Goal: Task Accomplishment & Management: Complete application form

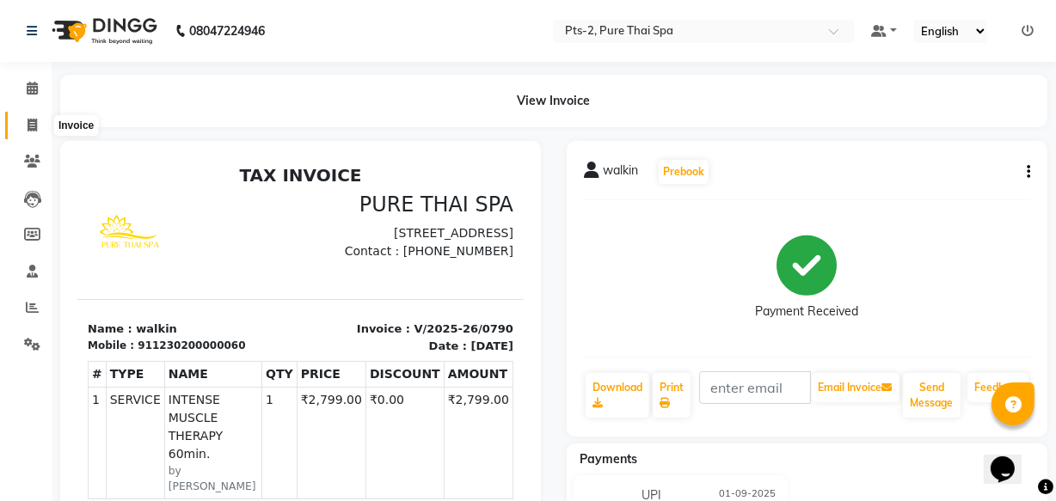
click at [29, 125] on icon at bounding box center [32, 125] width 9 height 13
select select "5391"
select select "service"
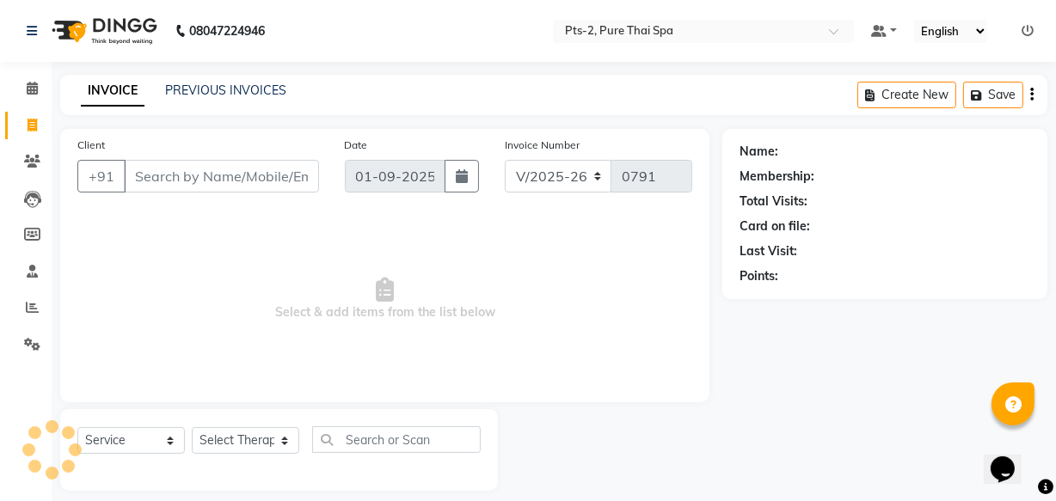
scroll to position [16, 0]
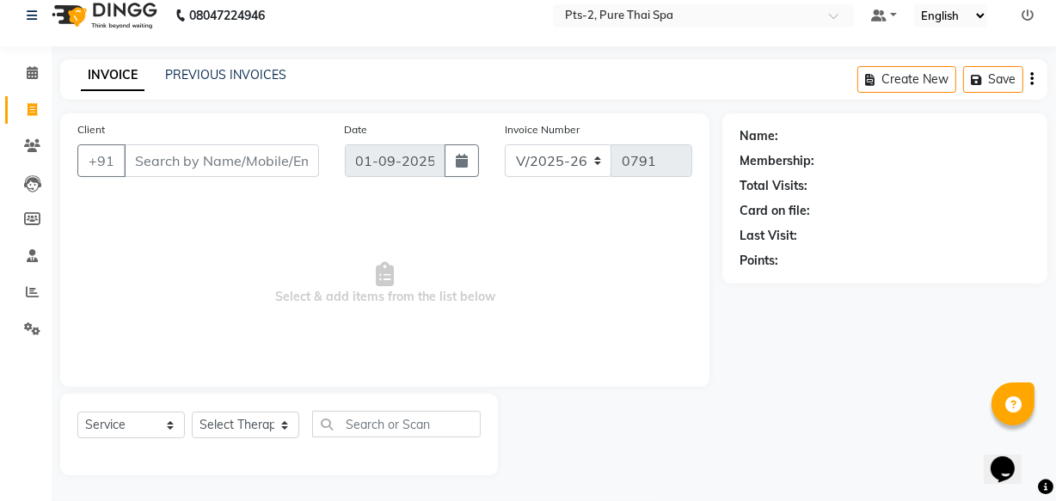
click at [178, 154] on input "Client" at bounding box center [221, 160] width 195 height 33
click at [168, 130] on div "Client +91" at bounding box center [197, 155] width 267 height 70
click at [195, 164] on input "Client" at bounding box center [221, 160] width 195 height 33
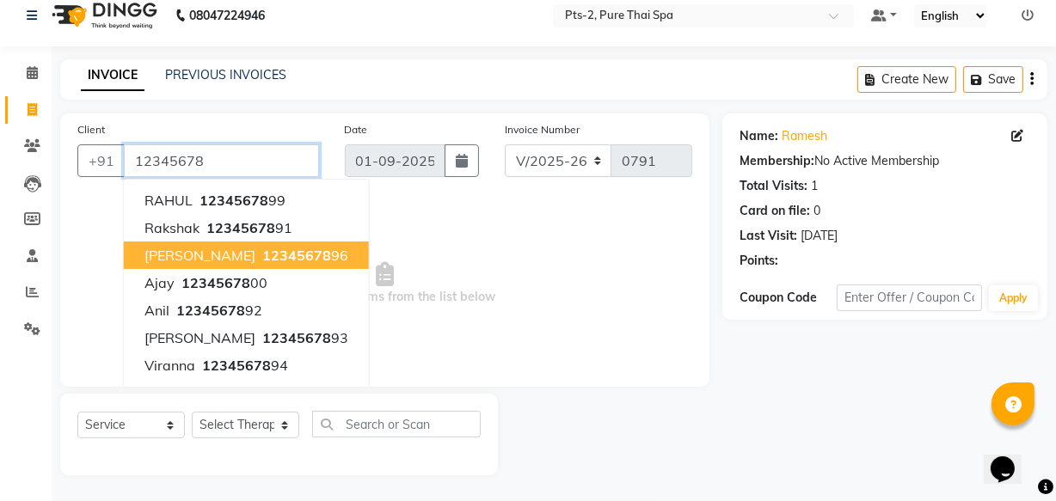
click at [249, 165] on input "12345678" at bounding box center [221, 160] width 195 height 33
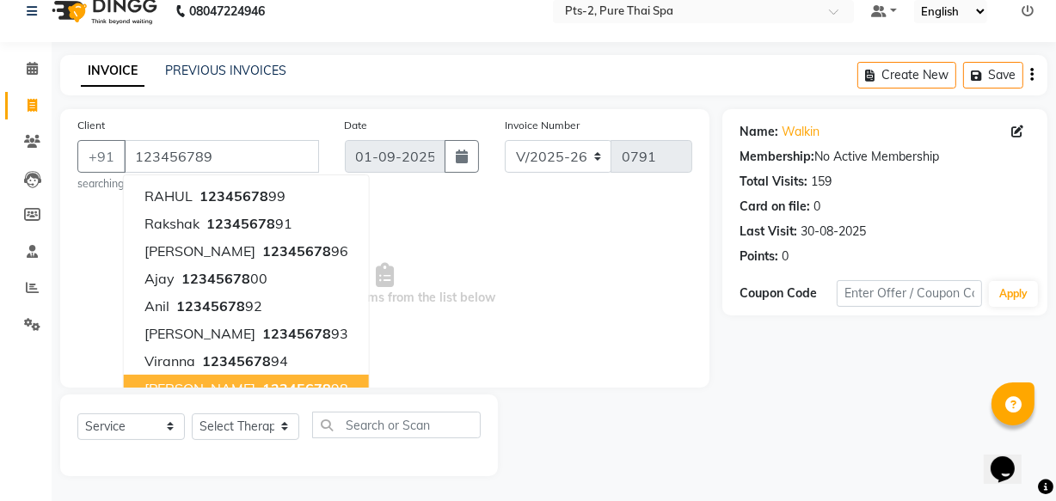
scroll to position [21, 0]
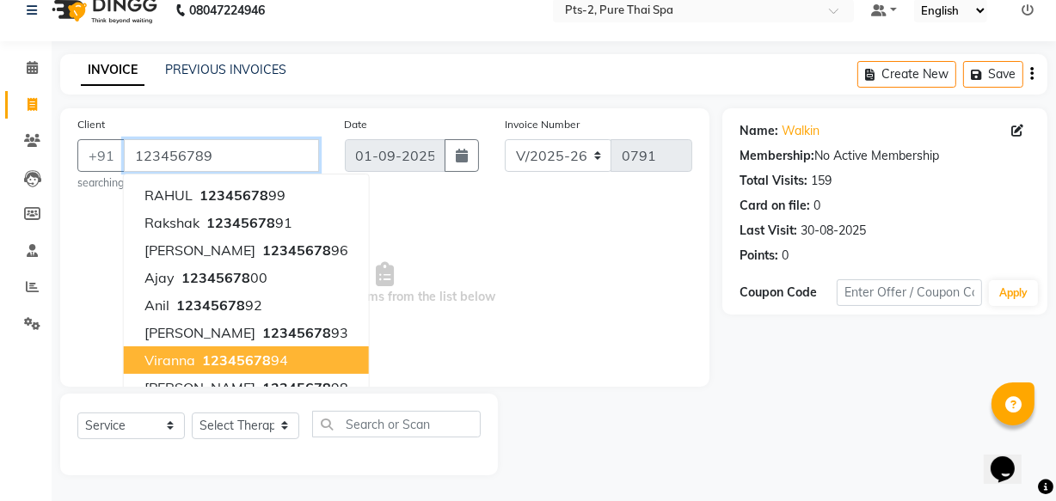
click at [236, 159] on input "123456789" at bounding box center [221, 155] width 195 height 33
click at [236, 160] on input "1234567891" at bounding box center [221, 155] width 195 height 33
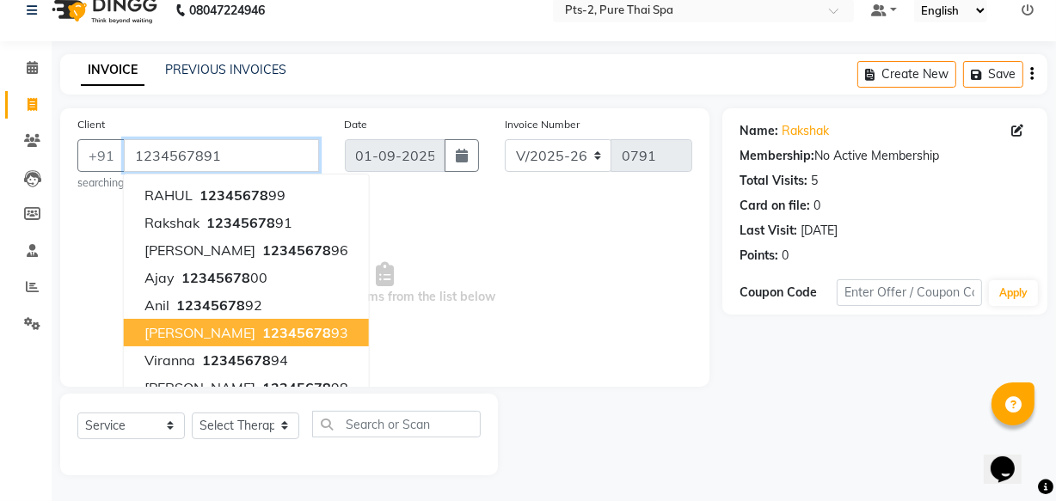
click at [248, 155] on input "1234567891" at bounding box center [221, 155] width 195 height 33
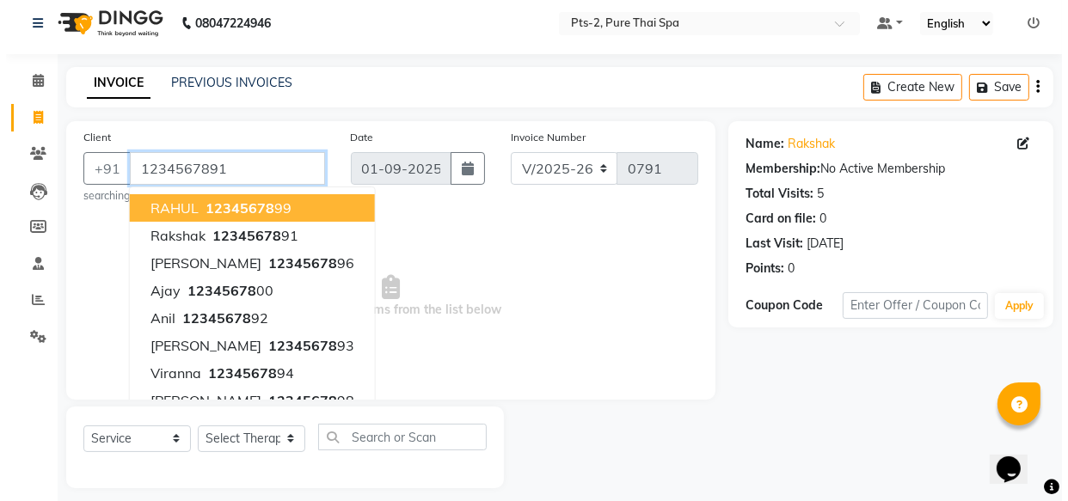
scroll to position [0, 0]
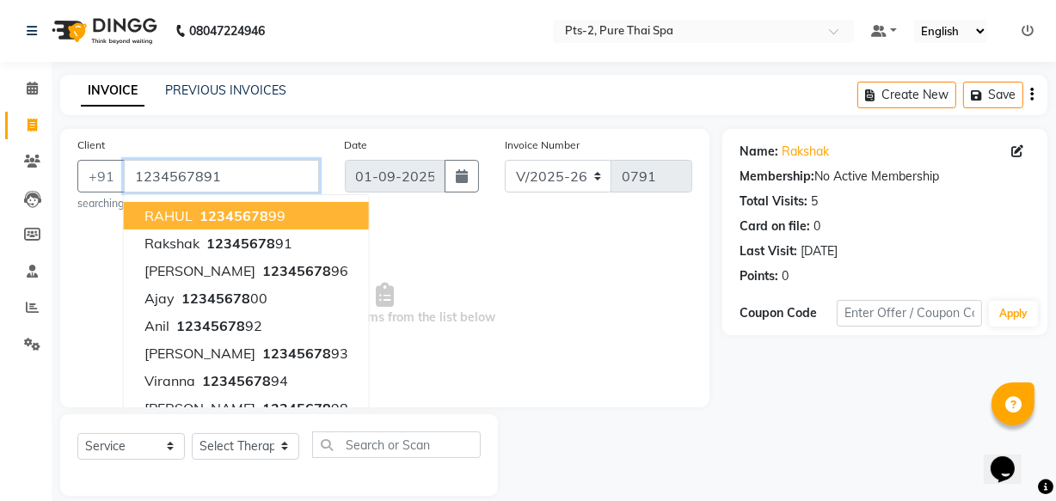
click at [233, 178] on input "1234567891" at bounding box center [221, 176] width 195 height 33
click at [233, 177] on input "123456789" at bounding box center [221, 176] width 195 height 33
click at [233, 177] on input "12345678" at bounding box center [221, 176] width 195 height 33
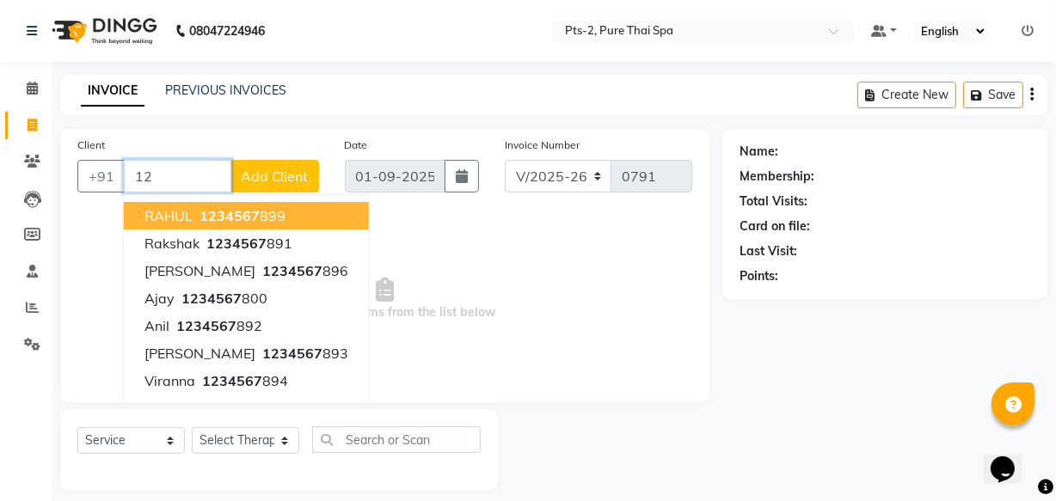
type input "1"
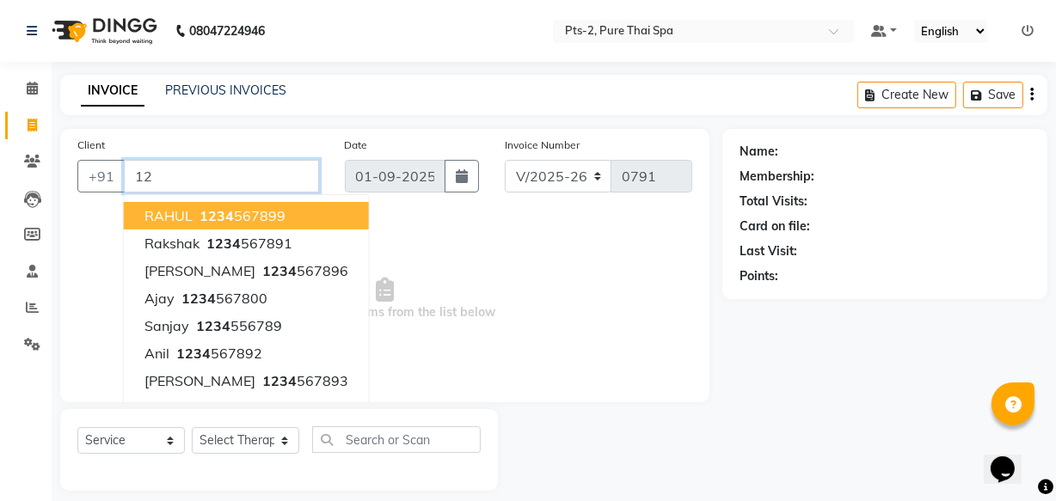
type input "1"
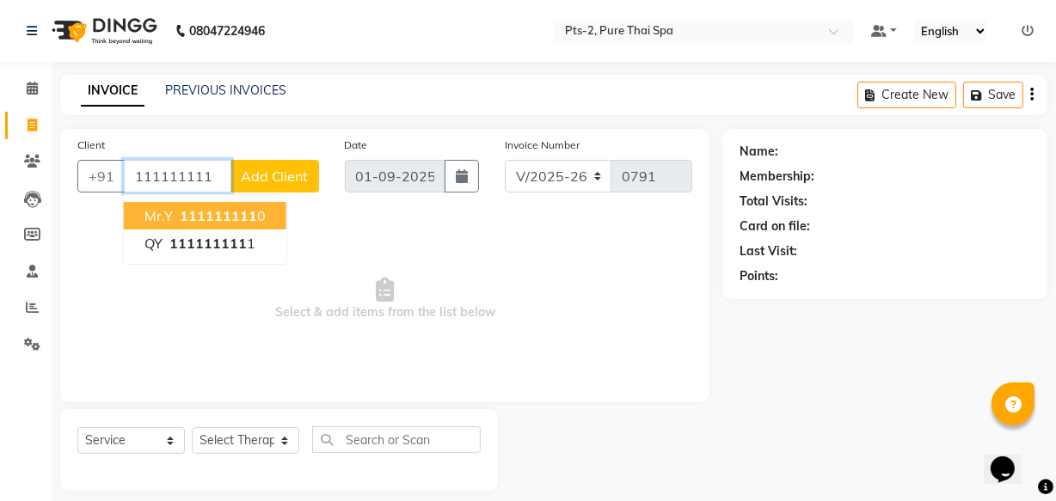
click at [226, 176] on input "111111111" at bounding box center [177, 176] width 107 height 33
click at [231, 172] on input "111111111" at bounding box center [177, 176] width 107 height 33
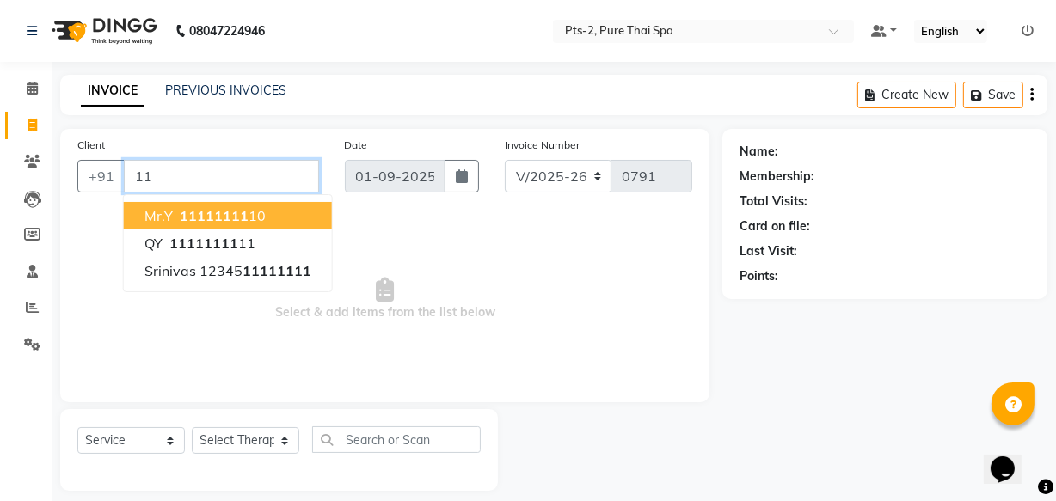
type input "1"
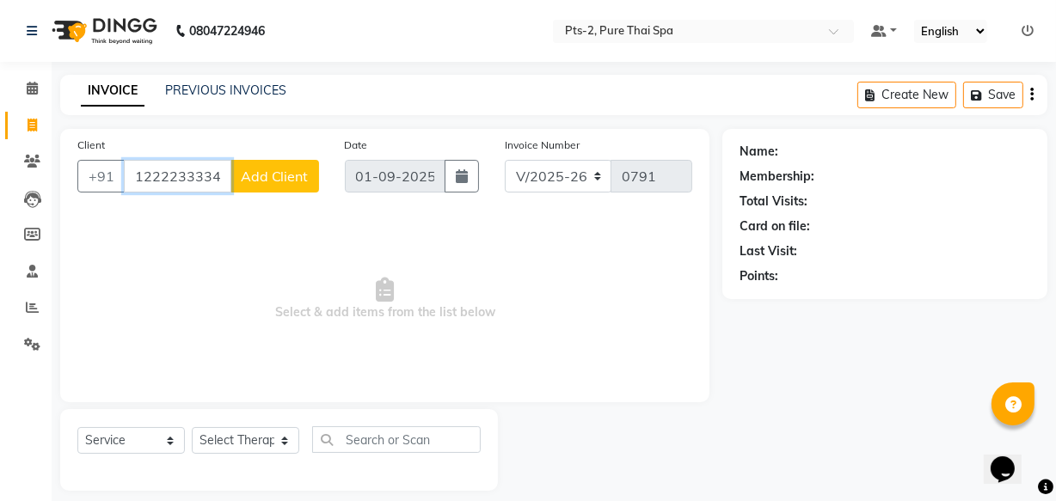
type input "122223333444"
click at [280, 168] on span "Add Client" at bounding box center [275, 176] width 68 height 17
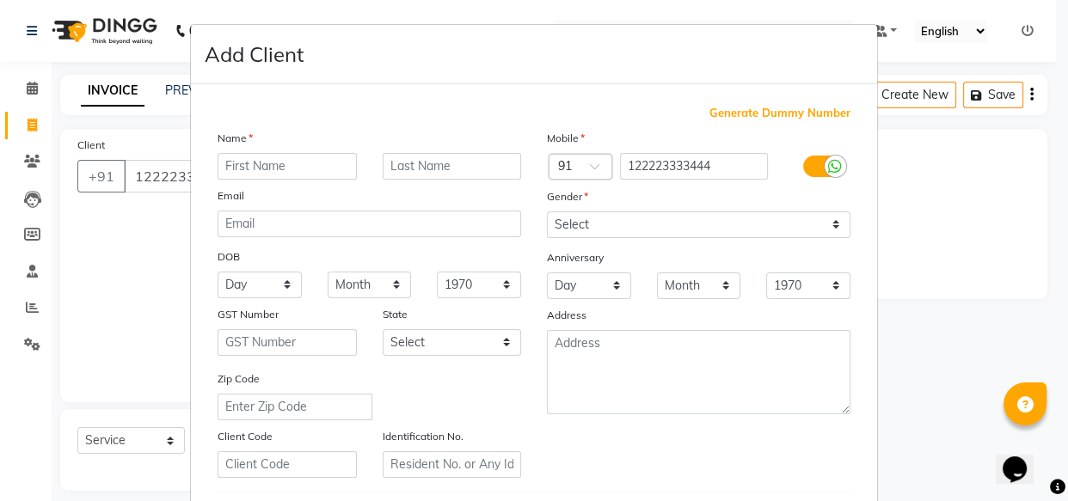
click at [767, 102] on div "Generate Dummy Number Name Email DOB Day 01 02 03 04 05 06 07 08 09 10 11 12 13…" at bounding box center [534, 392] width 686 height 616
click at [780, 111] on span "Generate Dummy Number" at bounding box center [779, 113] width 141 height 17
type input "1230200000061"
checkbox input "false"
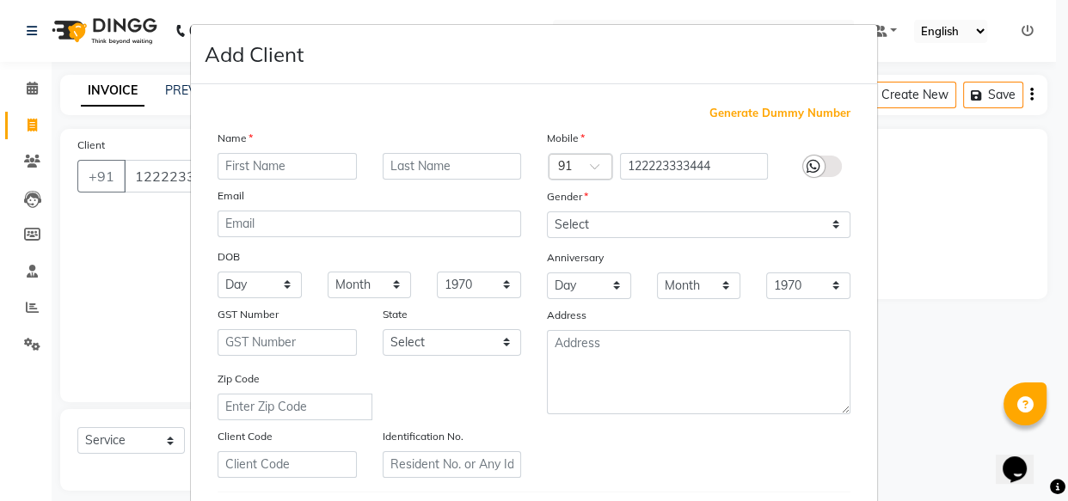
checkbox input "false"
click at [327, 162] on input "text" at bounding box center [286, 166] width 139 height 27
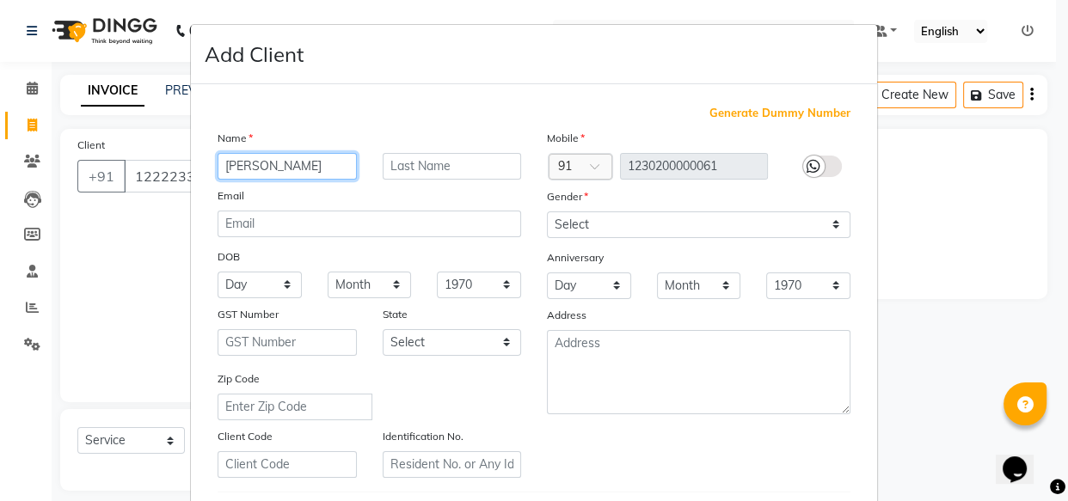
type input "[PERSON_NAME]"
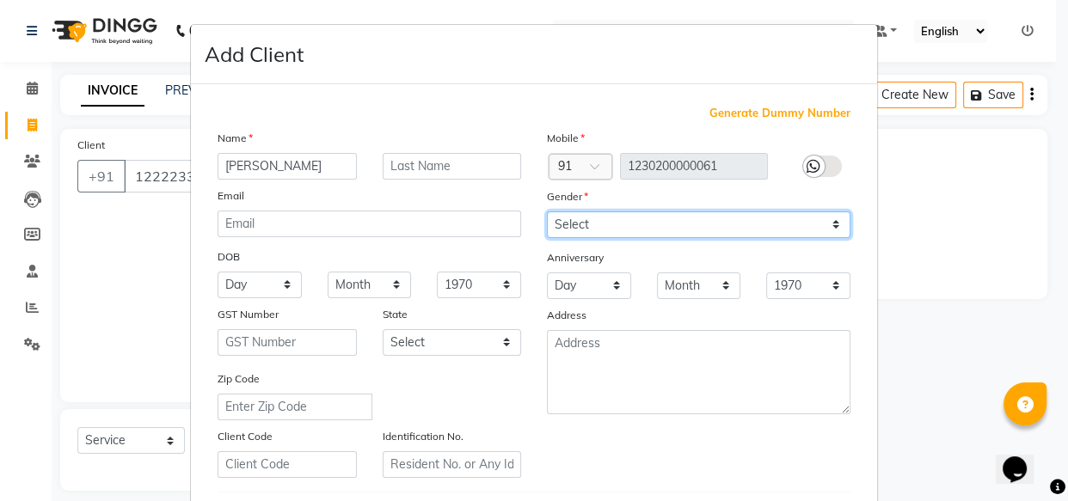
click at [633, 232] on select "Select [DEMOGRAPHIC_DATA] [DEMOGRAPHIC_DATA] Other Prefer Not To Say" at bounding box center [698, 224] width 303 height 27
select select "[DEMOGRAPHIC_DATA]"
click at [547, 211] on select "Select [DEMOGRAPHIC_DATA] [DEMOGRAPHIC_DATA] Other Prefer Not To Say" at bounding box center [698, 224] width 303 height 27
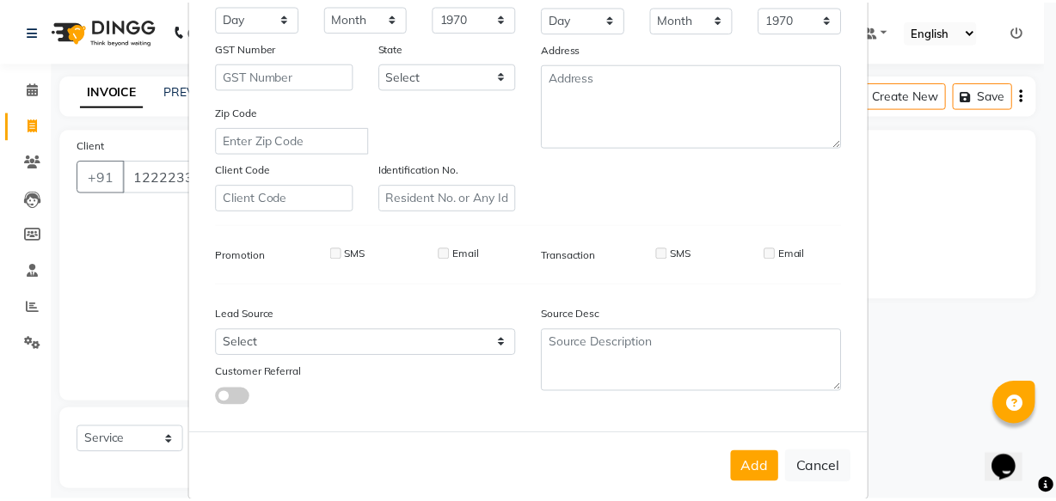
scroll to position [297, 0]
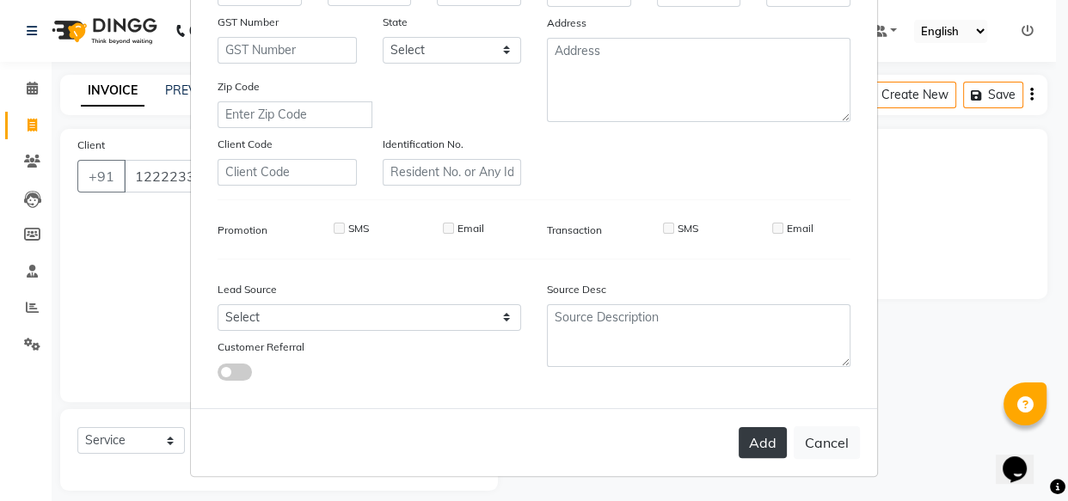
click at [752, 443] on button "Add" at bounding box center [762, 442] width 48 height 31
type input "1230200000061"
select select
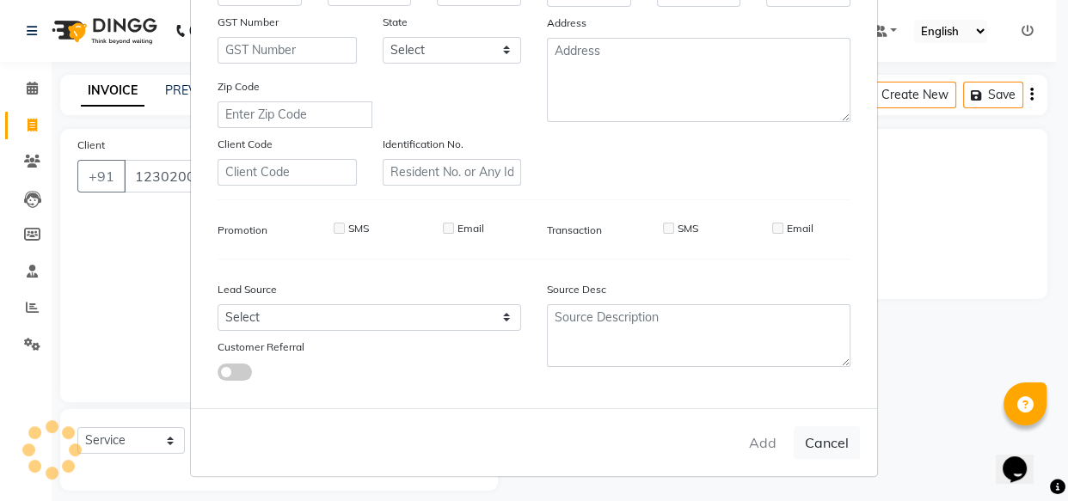
select select
checkbox input "false"
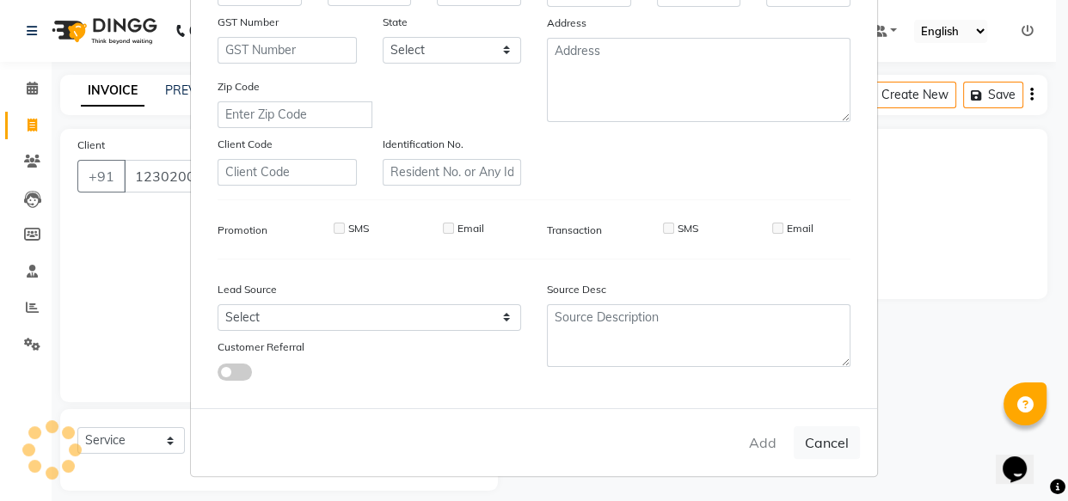
checkbox input "false"
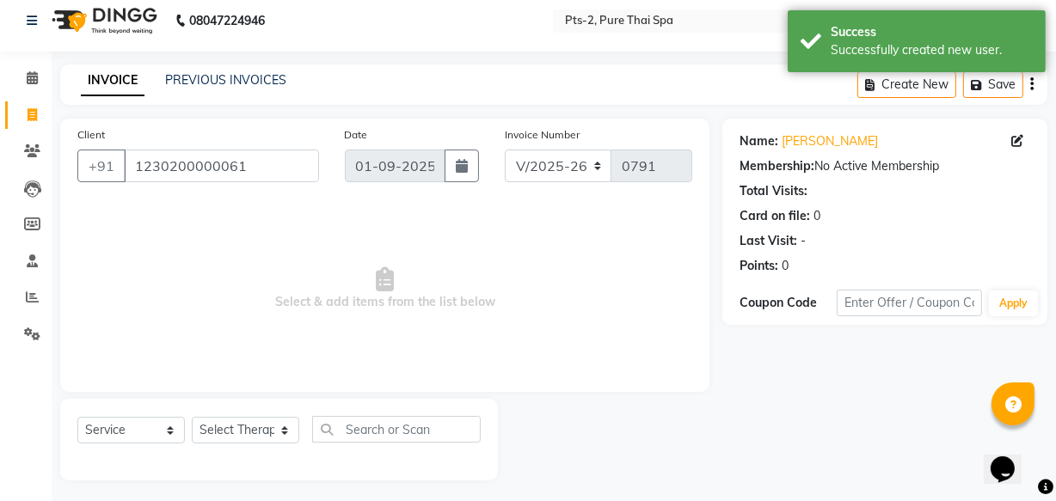
scroll to position [16, 0]
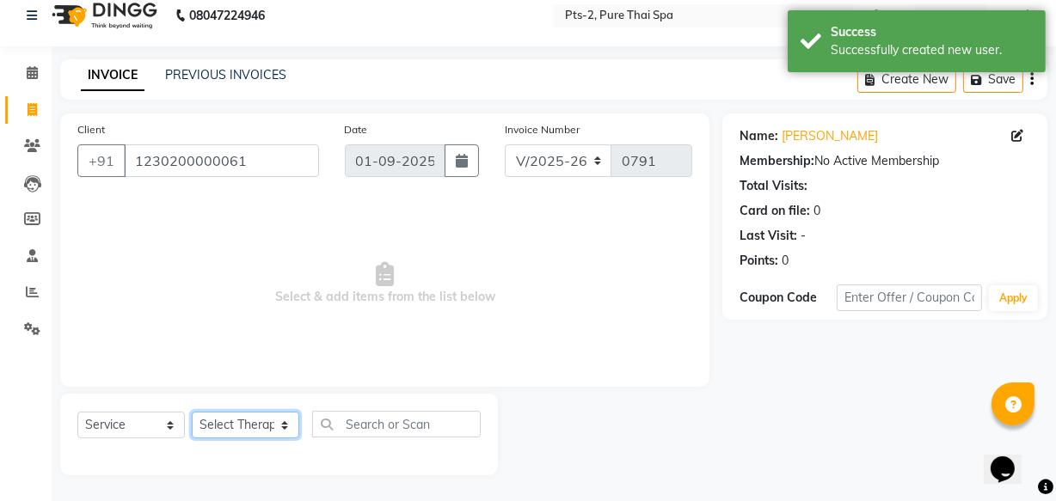
click at [261, 433] on select "Select Therapist AMOO Anyone [PERSON_NAME] [PERSON_NAME] [PERSON_NAME] [PERSON_…" at bounding box center [245, 425] width 107 height 27
select select "89731"
click at [192, 412] on select "Select Therapist AMOO Anyone [PERSON_NAME] [PERSON_NAME] [PERSON_NAME] [PERSON_…" at bounding box center [245, 425] width 107 height 27
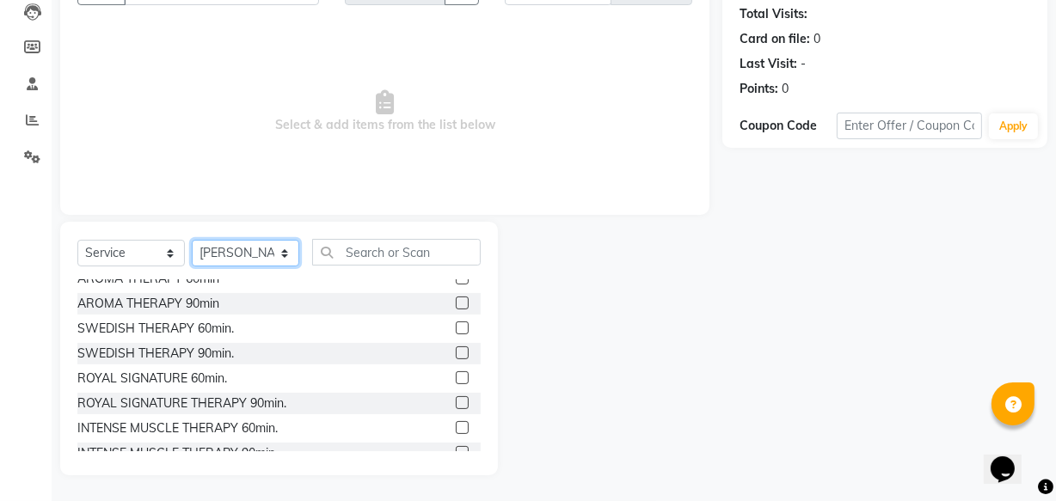
scroll to position [0, 0]
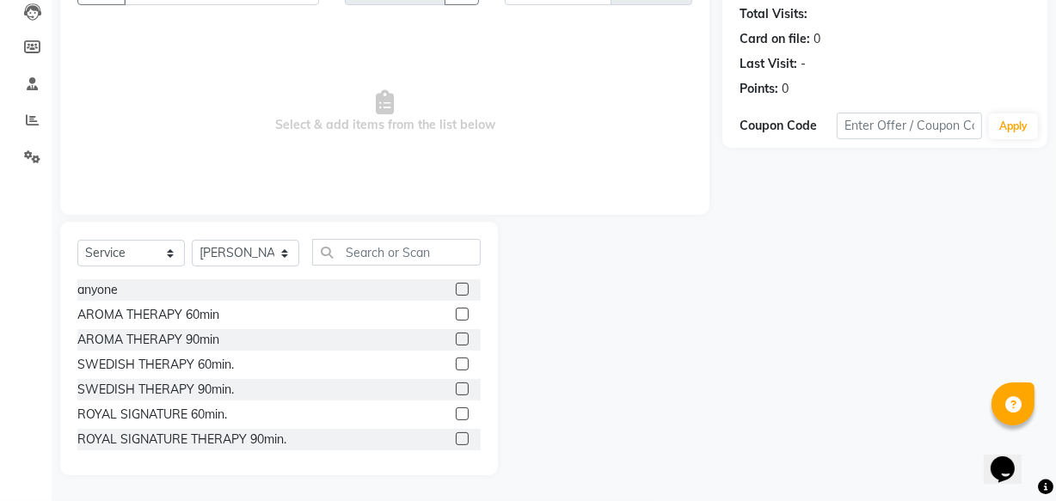
click at [186, 342] on div "AROMA THERAPY 90min" at bounding box center [148, 340] width 142 height 18
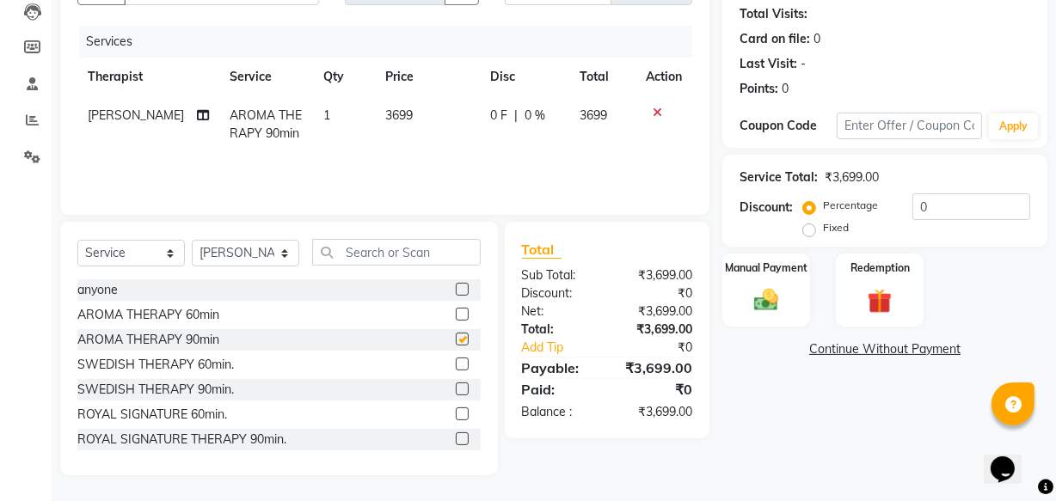
checkbox input "false"
click at [823, 229] on label "Fixed" at bounding box center [836, 227] width 26 height 15
click at [806, 229] on input "Fixed" at bounding box center [812, 228] width 12 height 12
radio input "true"
click at [939, 206] on input "0" at bounding box center [971, 206] width 118 height 27
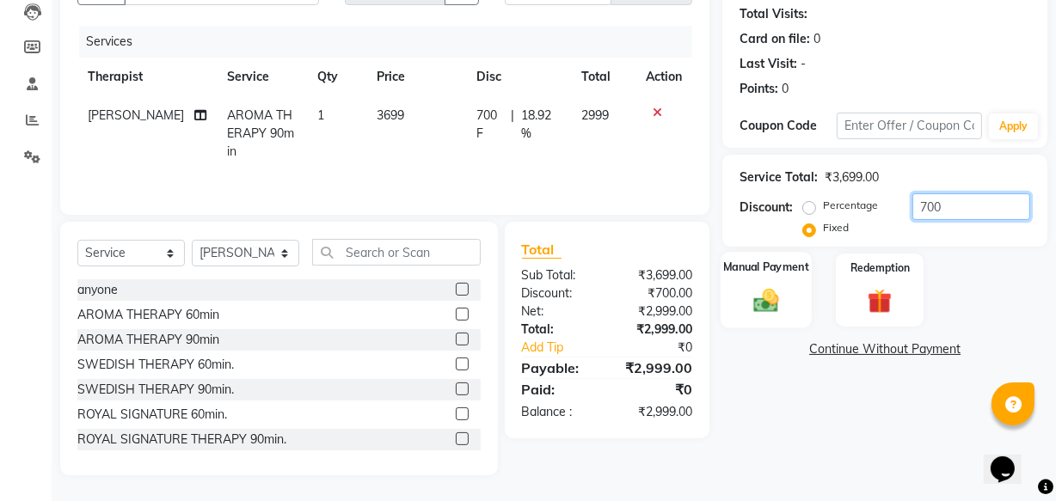
type input "700"
click at [780, 256] on div "Manual Payment" at bounding box center [765, 290] width 91 height 76
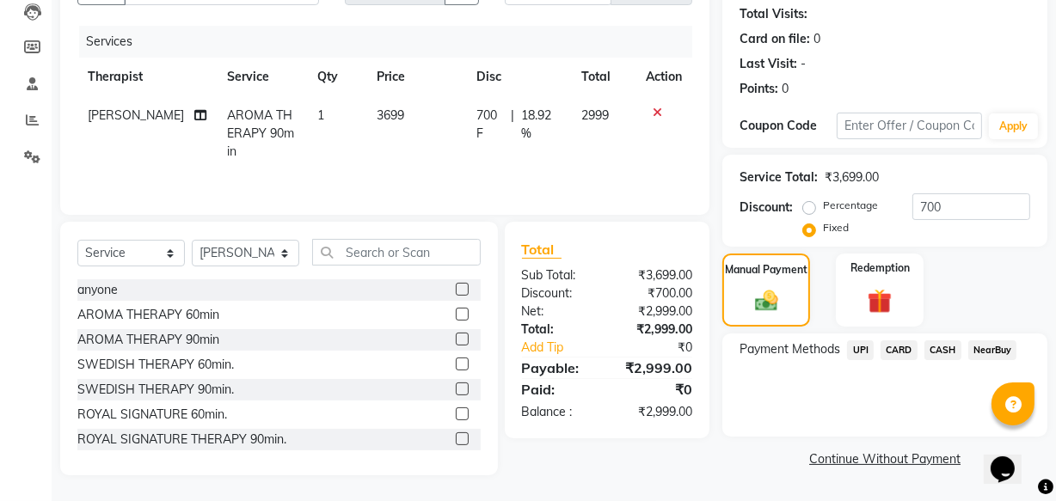
click at [937, 351] on span "CASH" at bounding box center [942, 350] width 37 height 20
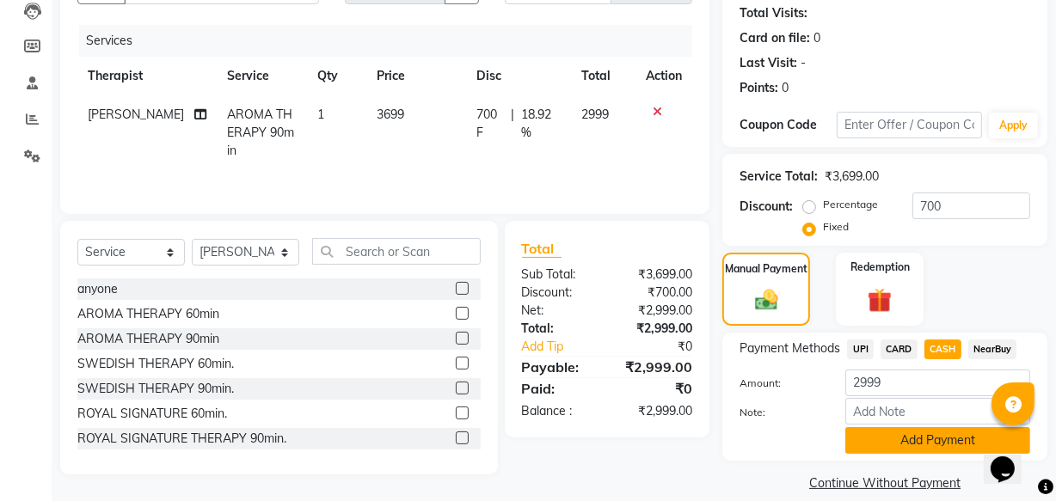
click at [896, 439] on button "Add Payment" at bounding box center [937, 440] width 185 height 27
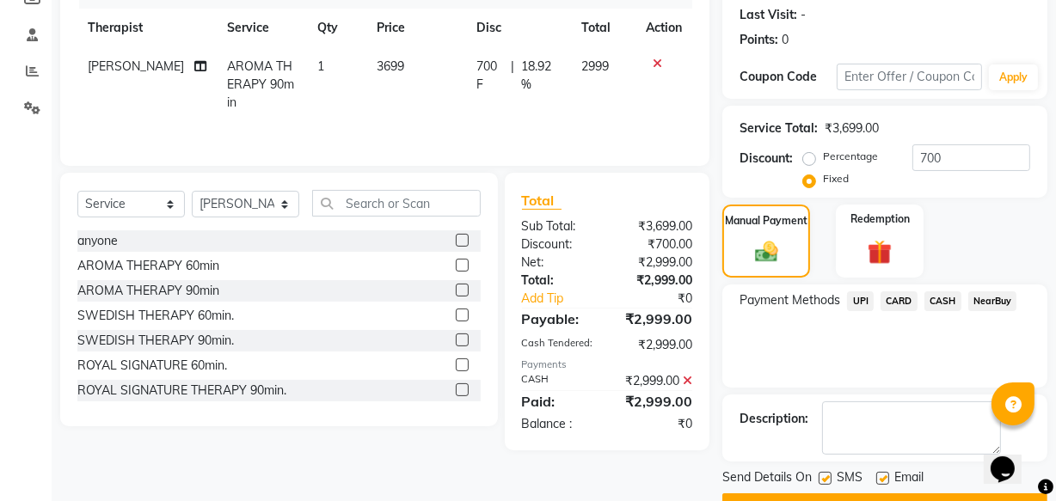
scroll to position [280, 0]
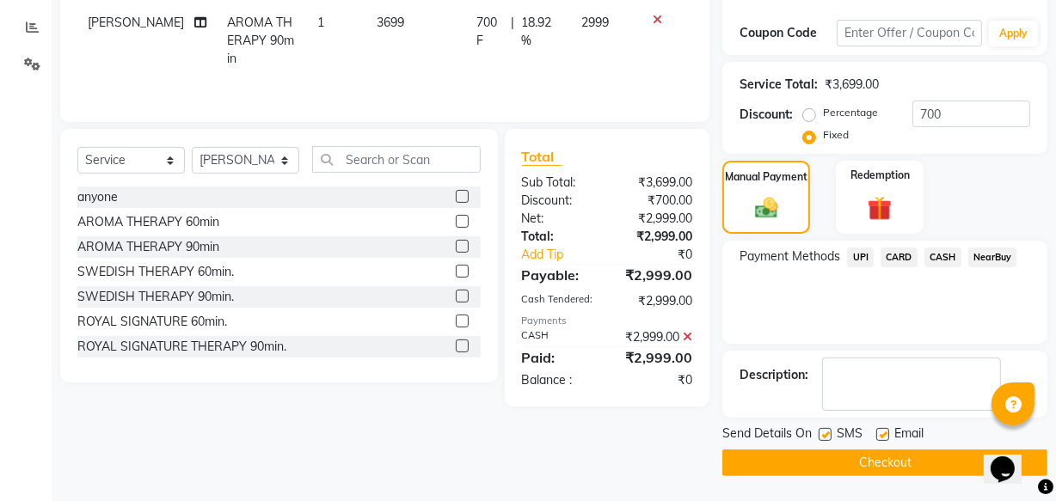
click at [880, 432] on label at bounding box center [882, 434] width 13 height 13
click at [880, 432] on input "checkbox" at bounding box center [881, 435] width 11 height 11
checkbox input "false"
click at [823, 439] on label at bounding box center [824, 434] width 13 height 13
click at [823, 439] on input "checkbox" at bounding box center [823, 435] width 11 height 11
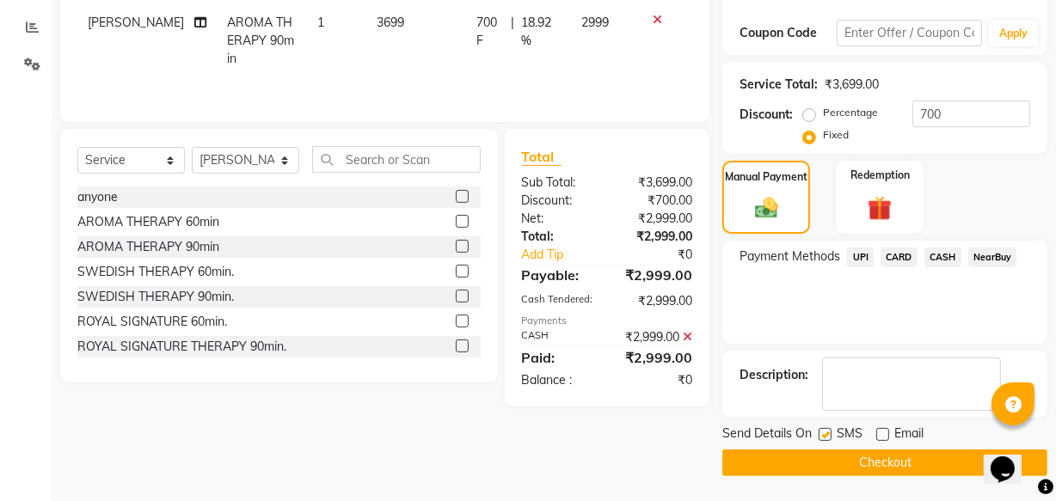
checkbox input "false"
click at [831, 458] on button "Checkout" at bounding box center [884, 463] width 325 height 27
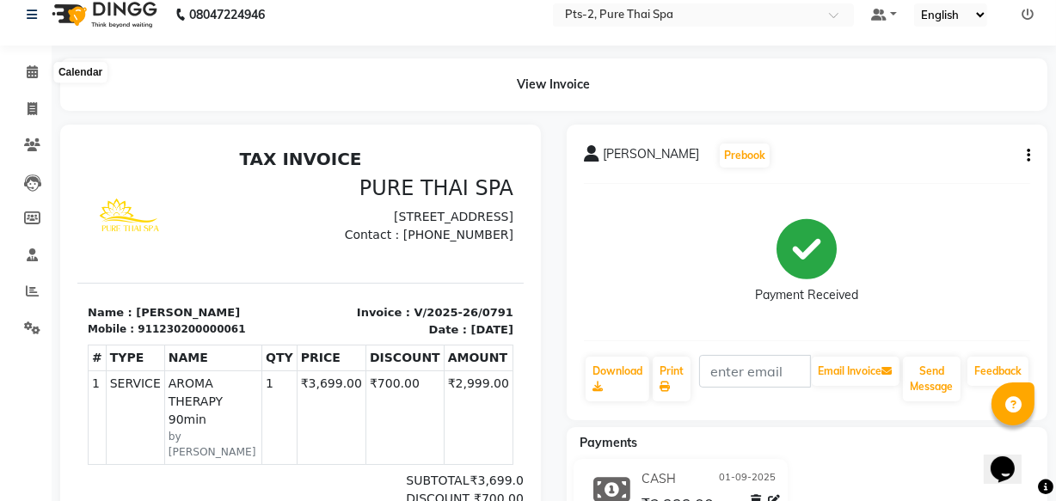
scroll to position [9, 0]
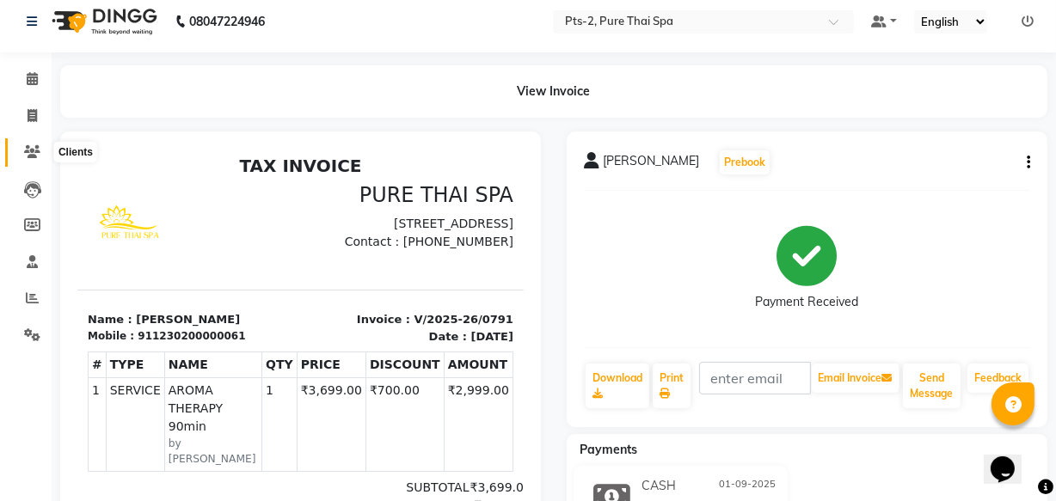
click at [29, 150] on icon at bounding box center [32, 151] width 16 height 13
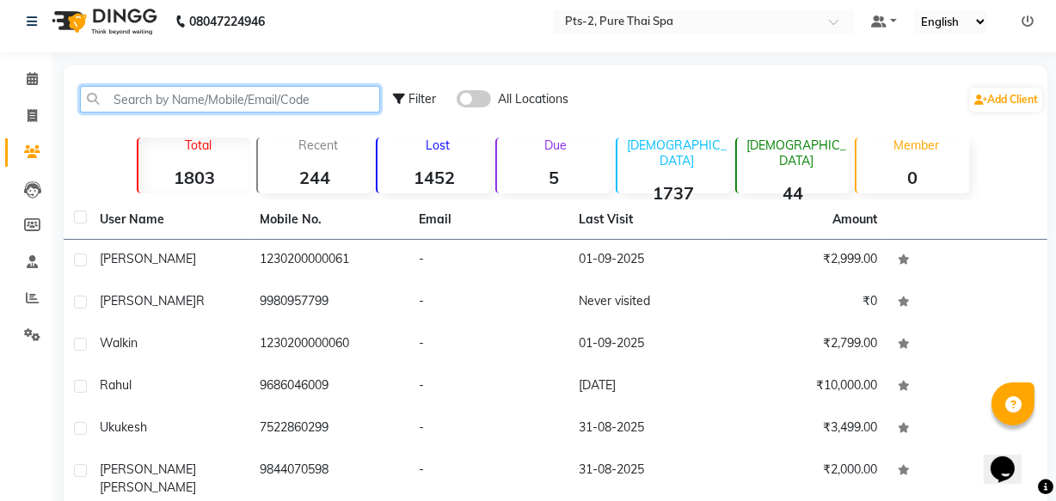
click at [154, 104] on input "text" at bounding box center [230, 99] width 300 height 27
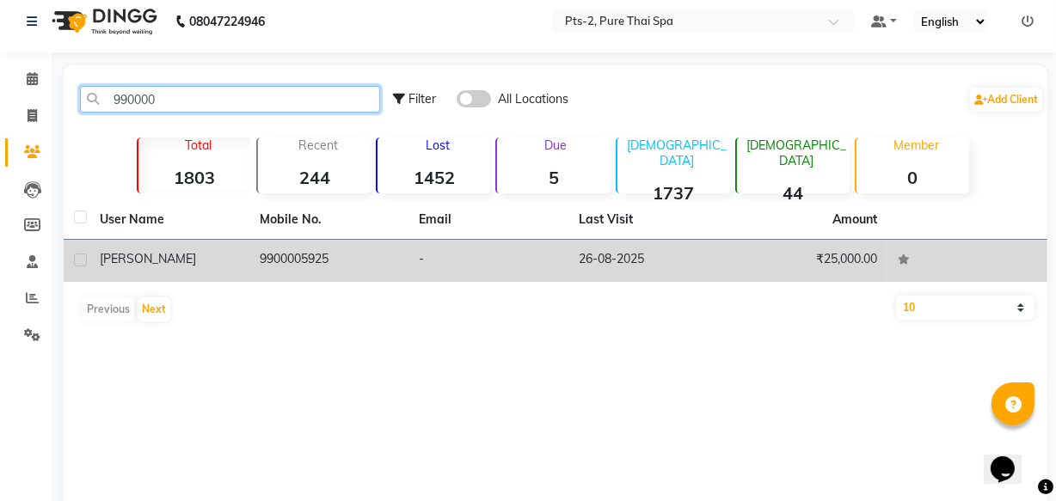
type input "990000"
click at [266, 258] on td "9900005925" at bounding box center [329, 261] width 160 height 42
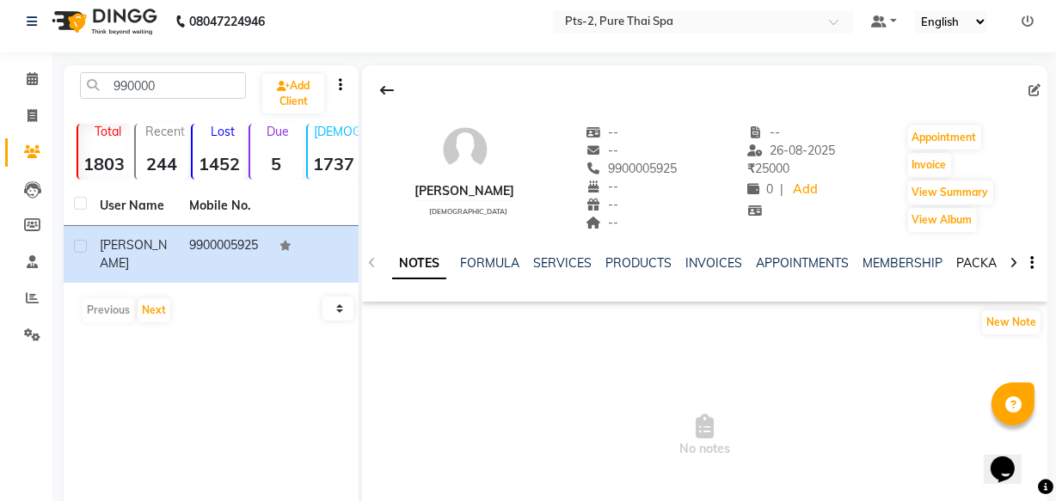
click at [970, 261] on link "PACKAGES" at bounding box center [988, 262] width 64 height 15
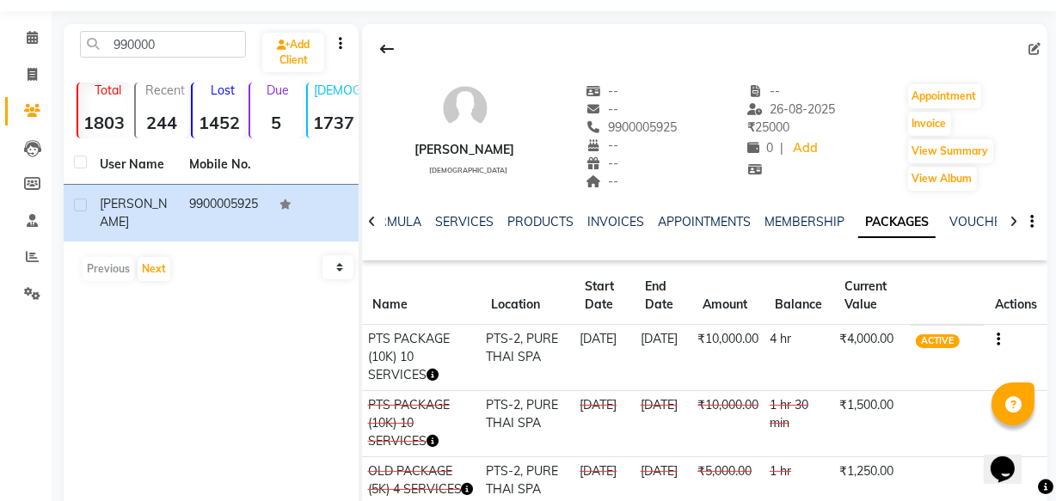
scroll to position [77, 0]
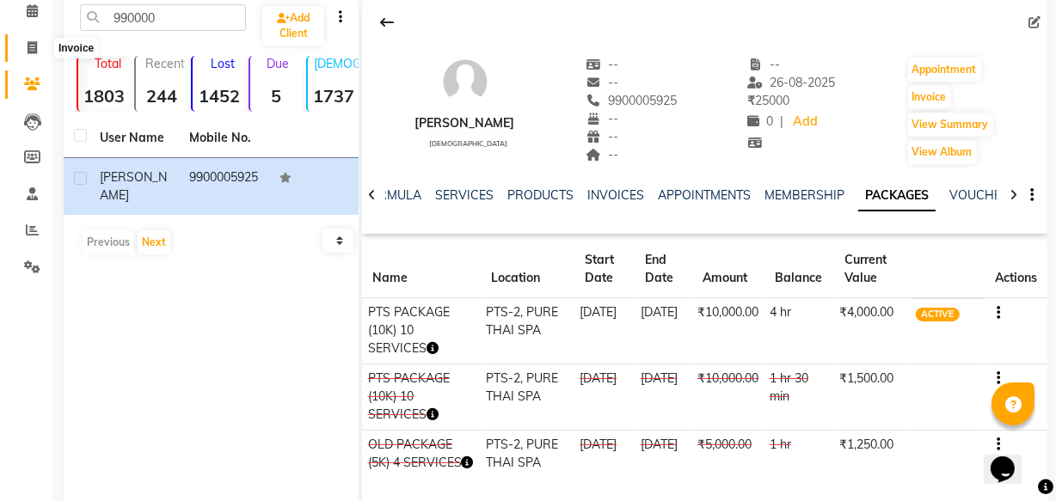
click at [30, 43] on icon at bounding box center [32, 47] width 9 height 13
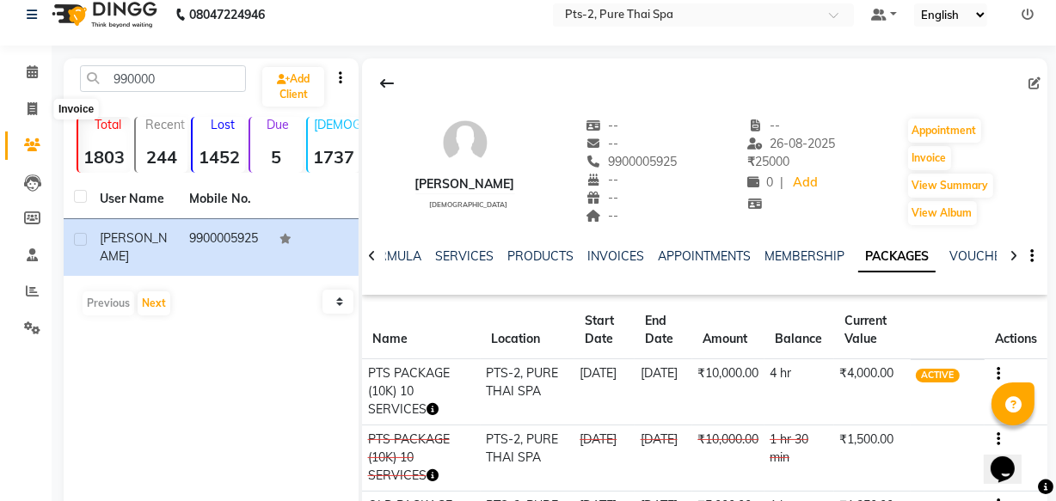
select select "5391"
select select "service"
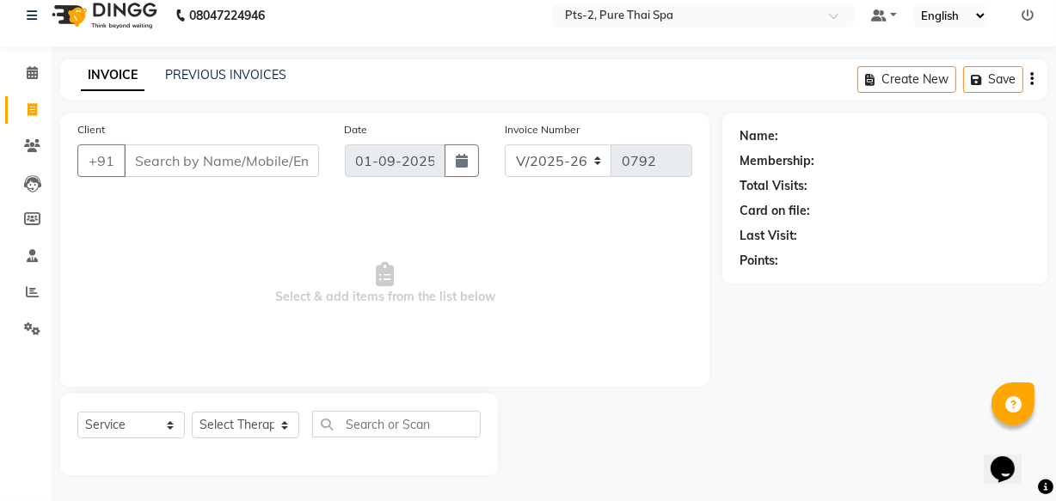
click at [218, 162] on input "Client" at bounding box center [221, 160] width 195 height 33
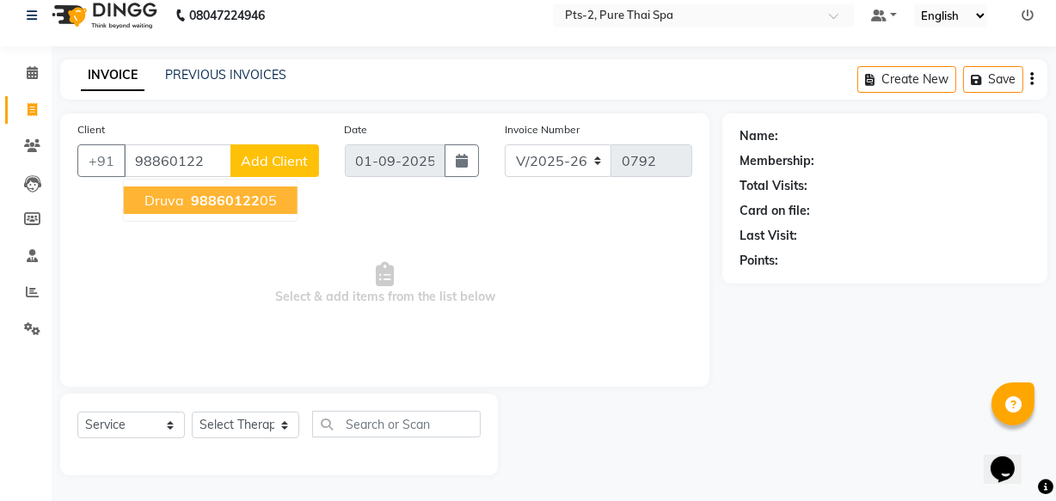
click at [217, 200] on span "98860122" at bounding box center [225, 200] width 69 height 17
type input "9886012205"
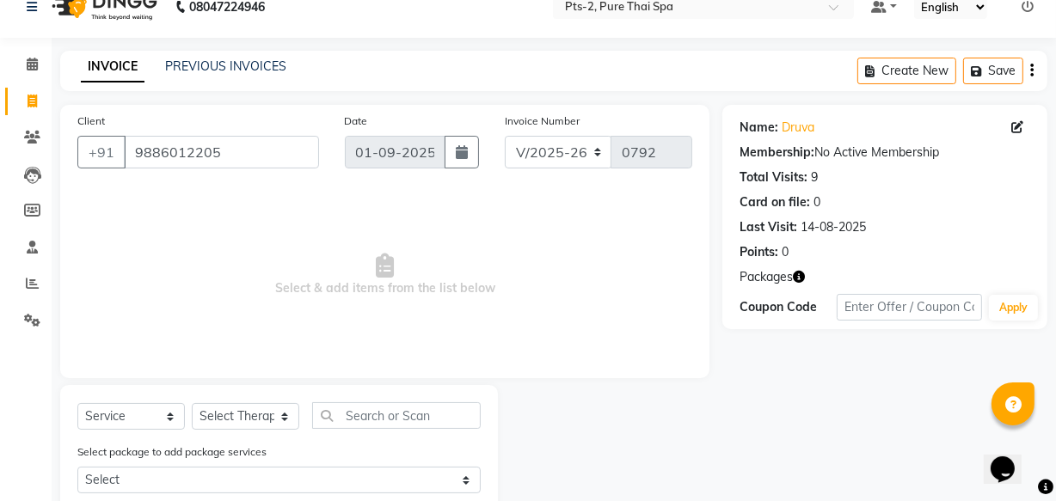
scroll to position [74, 0]
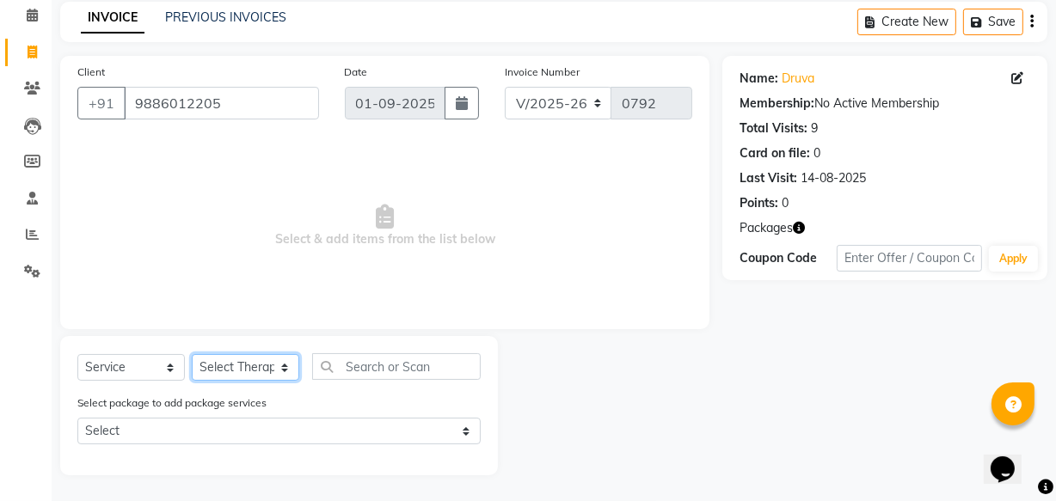
click at [248, 368] on select "Select Therapist AMOO Anyone [PERSON_NAME] [PERSON_NAME] [PERSON_NAME] [PERSON_…" at bounding box center [245, 367] width 107 height 27
select select "89731"
click at [192, 354] on select "Select Therapist AMOO Anyone [PERSON_NAME] [PERSON_NAME] [PERSON_NAME] [PERSON_…" at bounding box center [245, 367] width 107 height 27
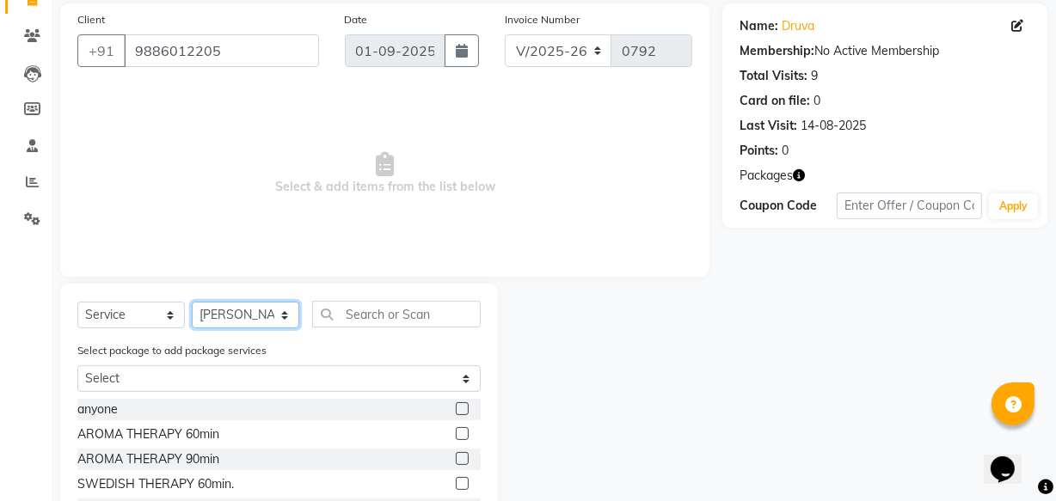
scroll to position [230, 0]
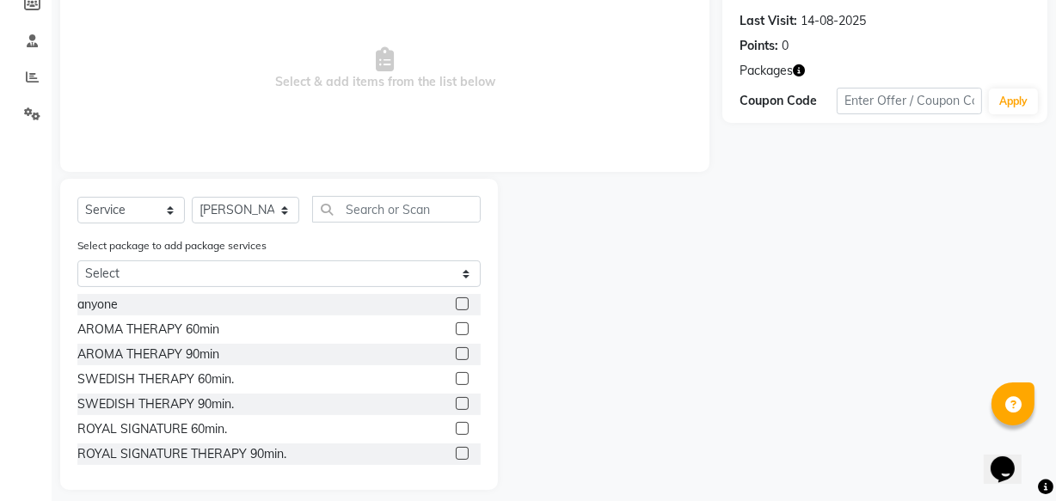
click at [256, 408] on div "SWEDISH THERAPY 90min." at bounding box center [278, 404] width 403 height 21
click at [456, 403] on label at bounding box center [462, 403] width 13 height 13
click at [456, 403] on input "checkbox" at bounding box center [461, 404] width 11 height 11
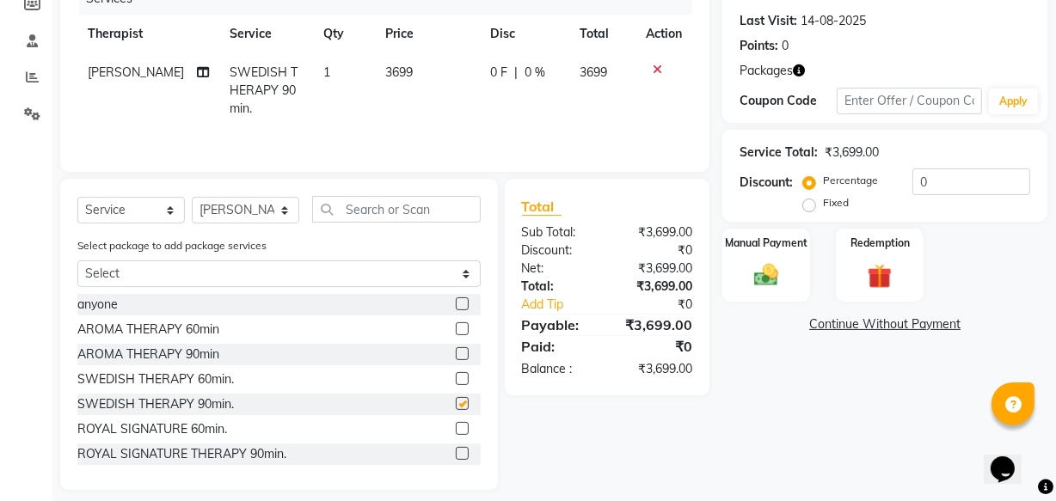
checkbox input "false"
click at [752, 257] on div "Manual Payment" at bounding box center [765, 265] width 91 height 76
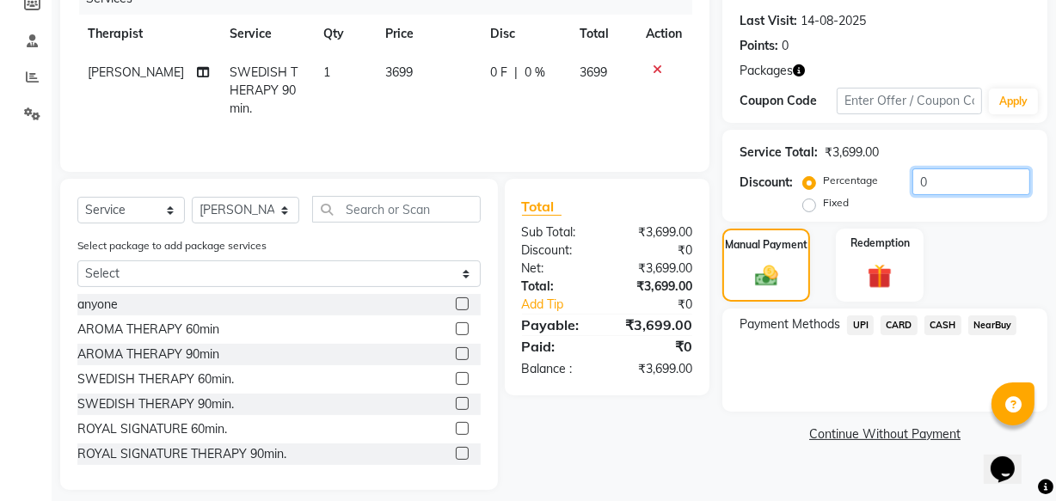
click at [932, 178] on input "0" at bounding box center [971, 181] width 118 height 27
click at [823, 208] on label "Fixed" at bounding box center [836, 202] width 26 height 15
click at [806, 208] on input "Fixed" at bounding box center [812, 203] width 12 height 12
radio input "true"
click at [946, 166] on div "Service Total: ₹3,699.00 Discount: Percentage Fixed" at bounding box center [884, 176] width 291 height 78
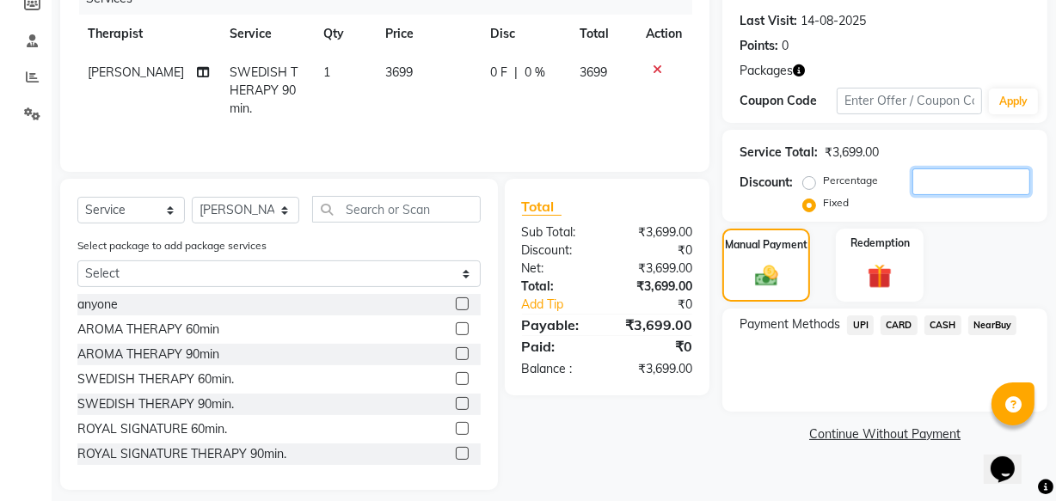
click at [945, 174] on input "number" at bounding box center [971, 181] width 118 height 27
type input "700"
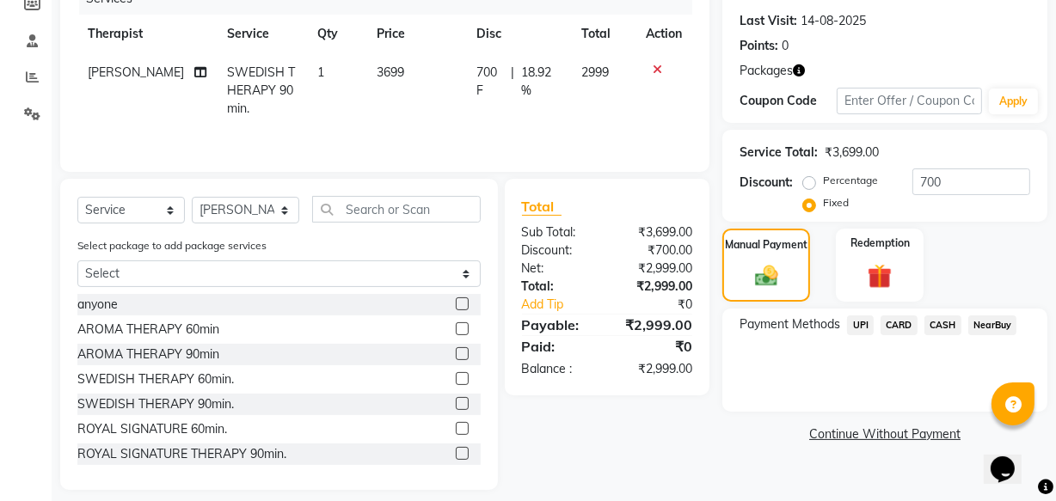
click at [850, 318] on span "UPI" at bounding box center [860, 325] width 27 height 20
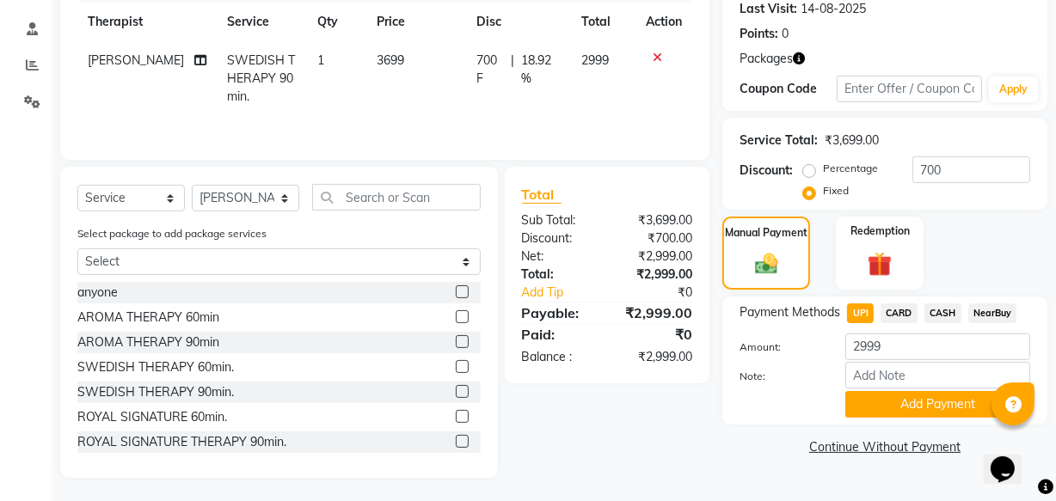
scroll to position [246, 0]
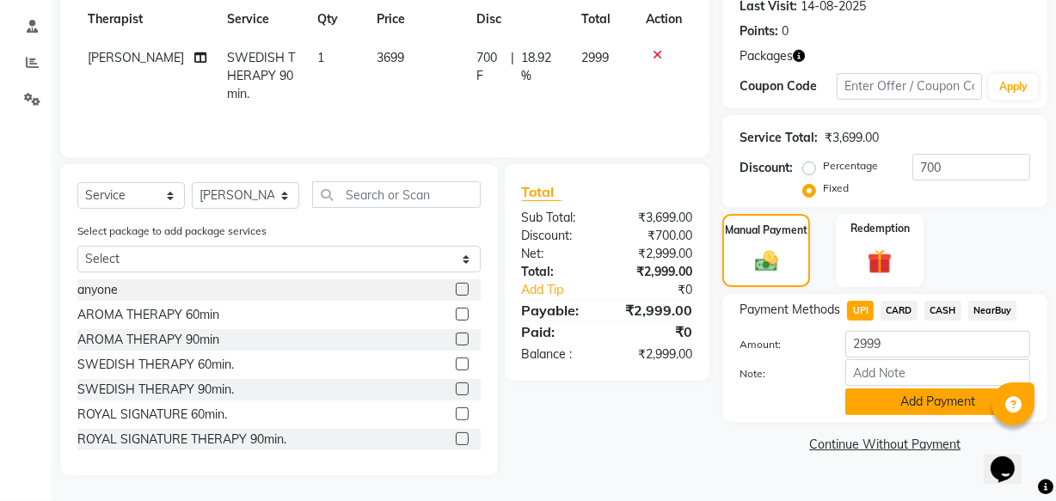
click at [940, 391] on button "Add Payment" at bounding box center [937, 402] width 185 height 27
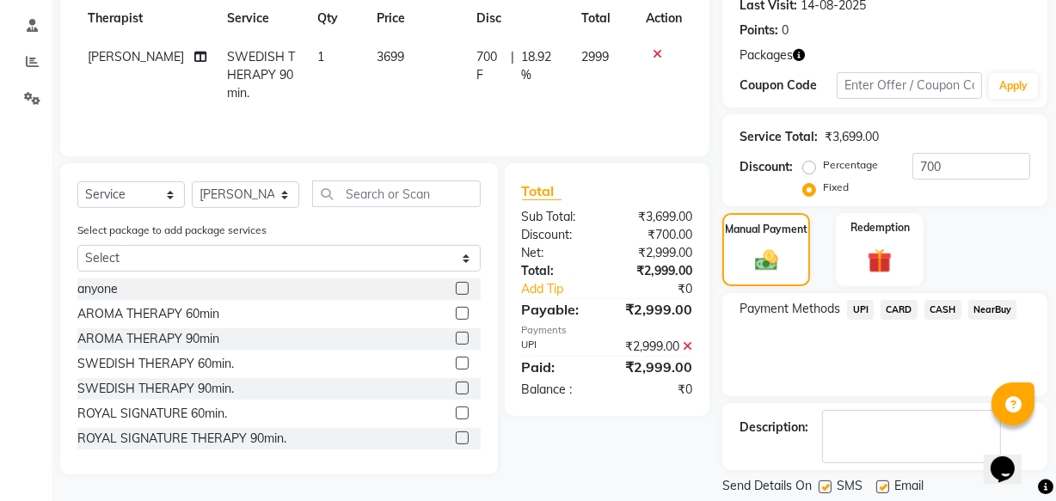
scroll to position [298, 0]
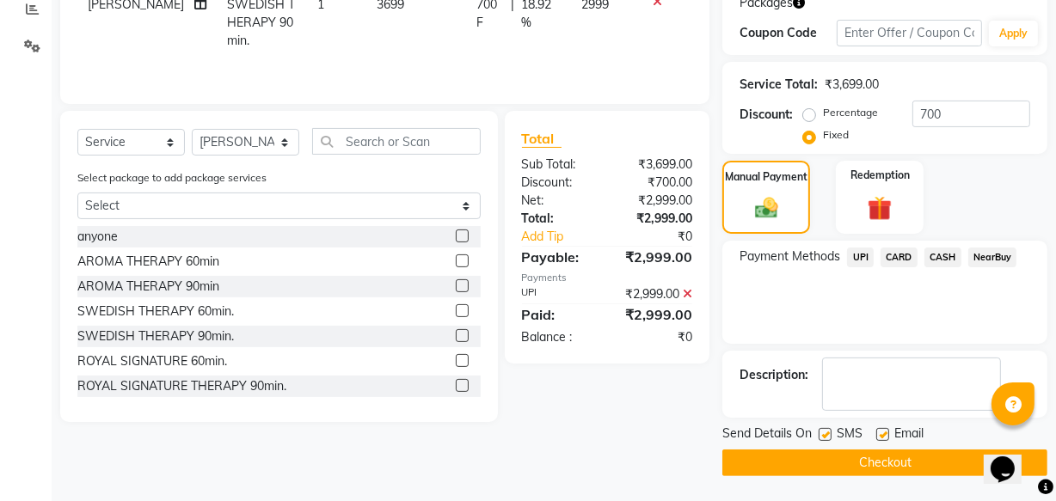
click at [887, 431] on label at bounding box center [882, 434] width 13 height 13
click at [887, 431] on input "checkbox" at bounding box center [881, 435] width 11 height 11
checkbox input "false"
click at [827, 430] on label at bounding box center [824, 434] width 13 height 13
click at [827, 430] on input "checkbox" at bounding box center [823, 435] width 11 height 11
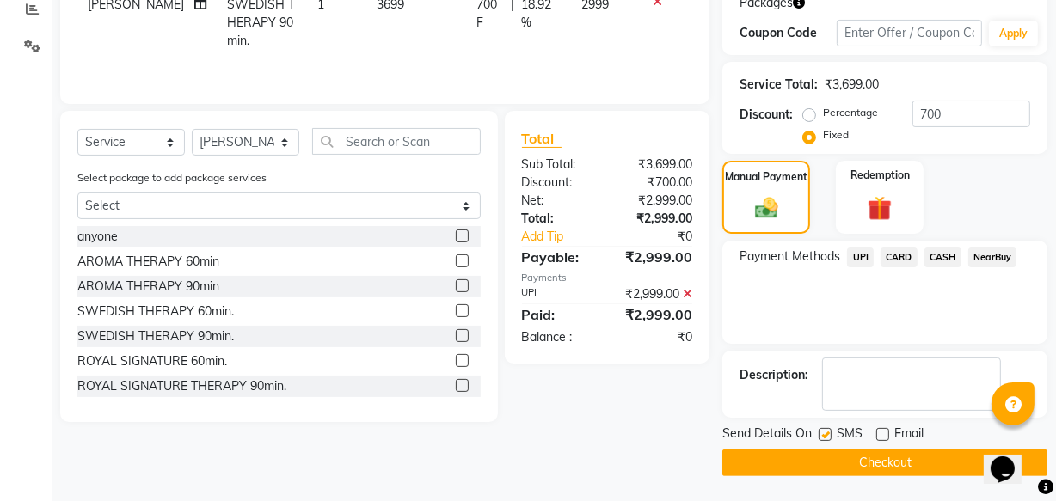
checkbox input "false"
click at [835, 456] on button "Checkout" at bounding box center [884, 463] width 325 height 27
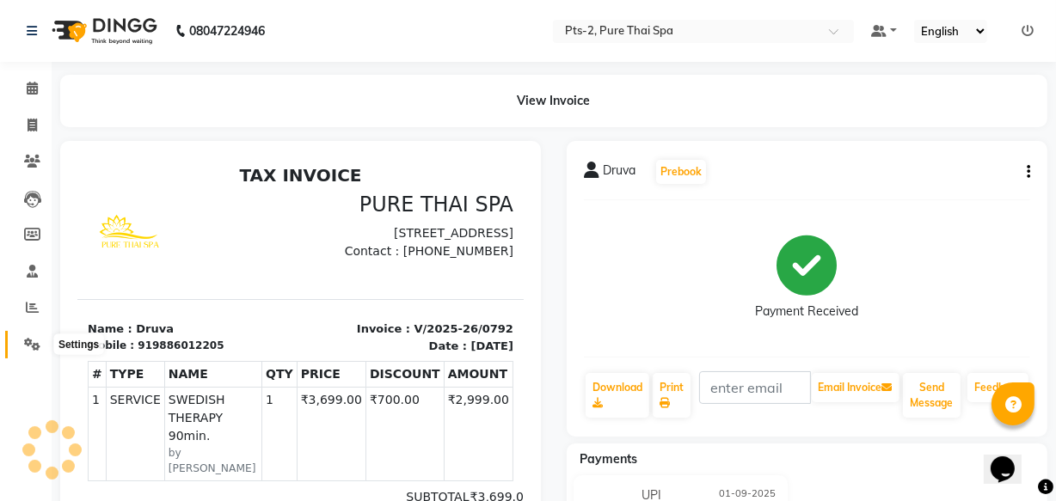
click at [28, 346] on icon at bounding box center [32, 344] width 16 height 13
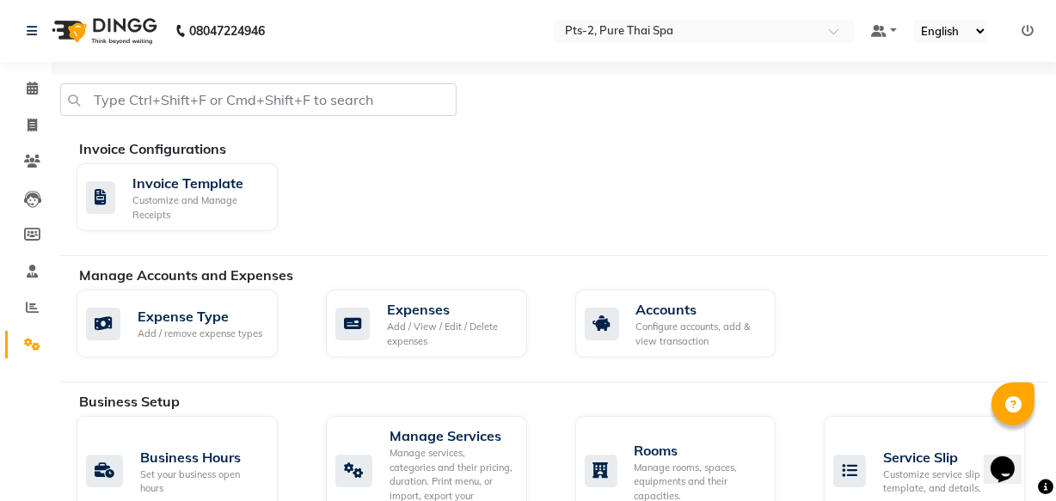
click at [21, 71] on li "Calendar" at bounding box center [26, 88] width 52 height 37
click at [21, 82] on span at bounding box center [32, 89] width 30 height 20
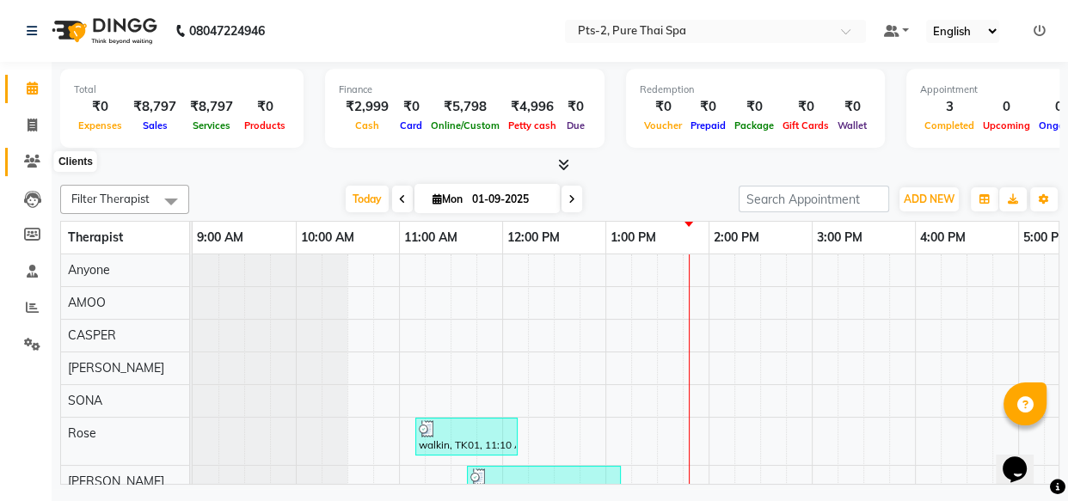
click at [41, 164] on span at bounding box center [32, 162] width 30 height 20
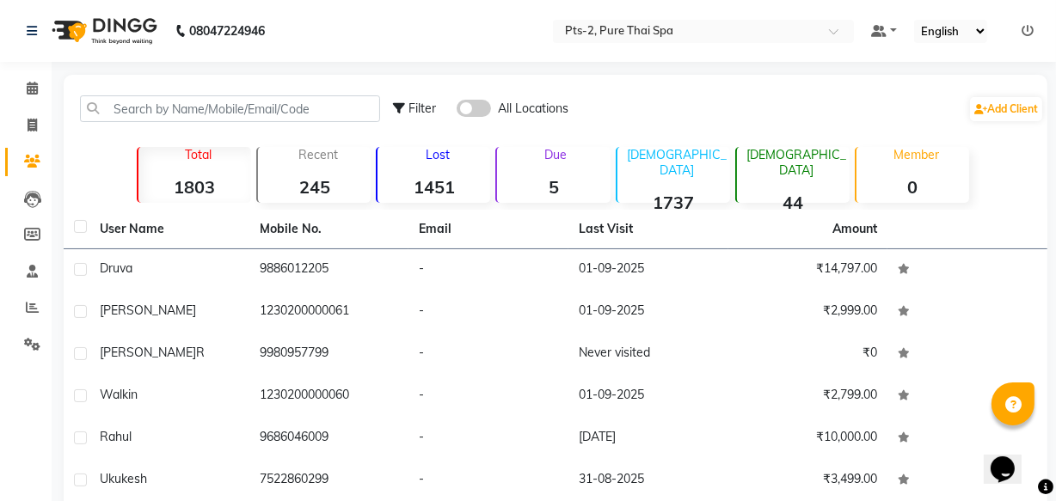
scroll to position [77, 0]
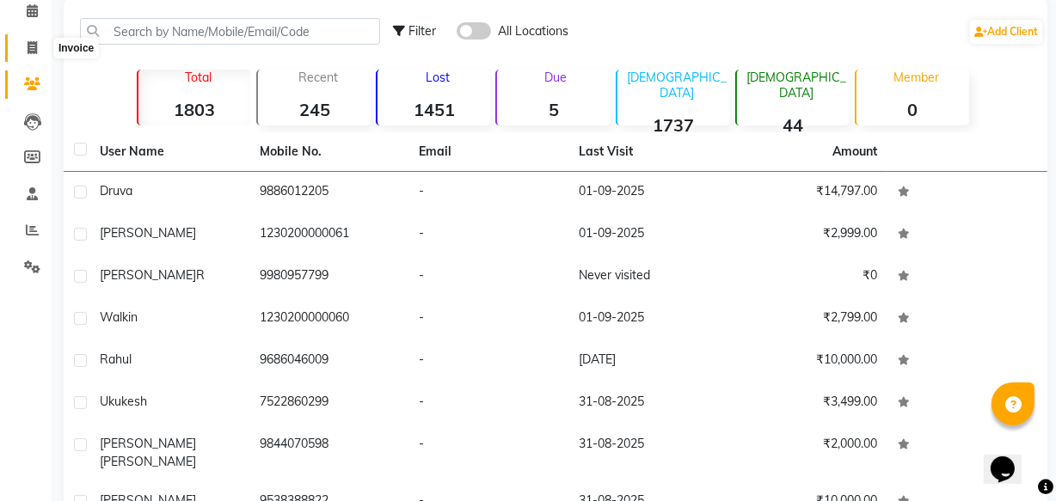
click at [37, 46] on span at bounding box center [32, 49] width 30 height 20
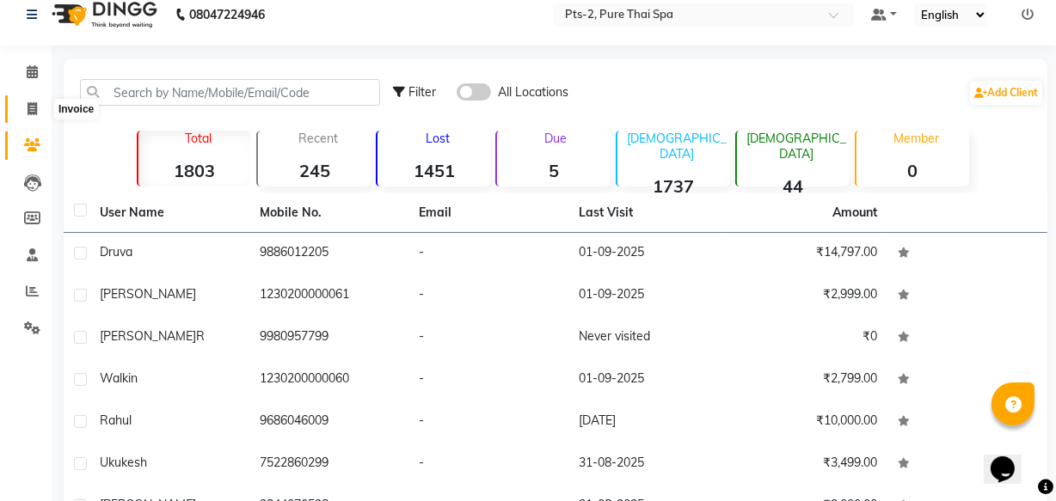
select select "service"
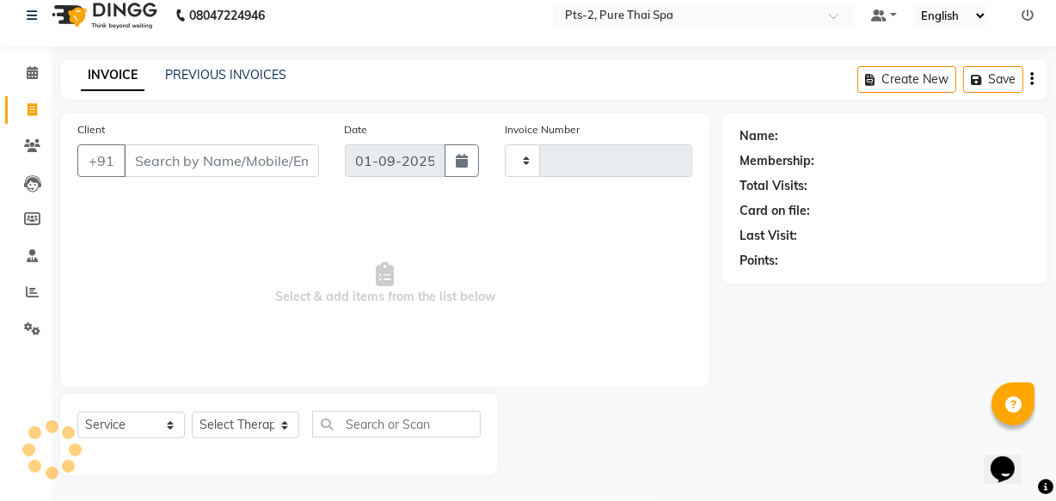
type input "0793"
select select "5391"
